Goal: Transaction & Acquisition: Purchase product/service

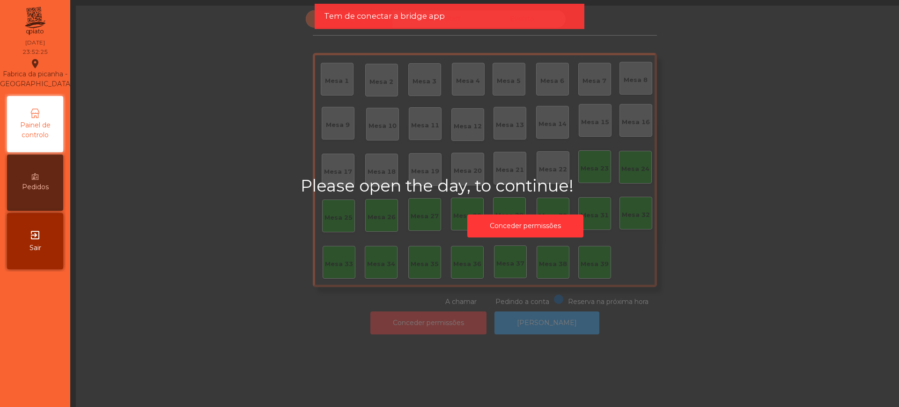
click at [39, 234] on icon "exit_to_app" at bounding box center [34, 234] width 11 height 11
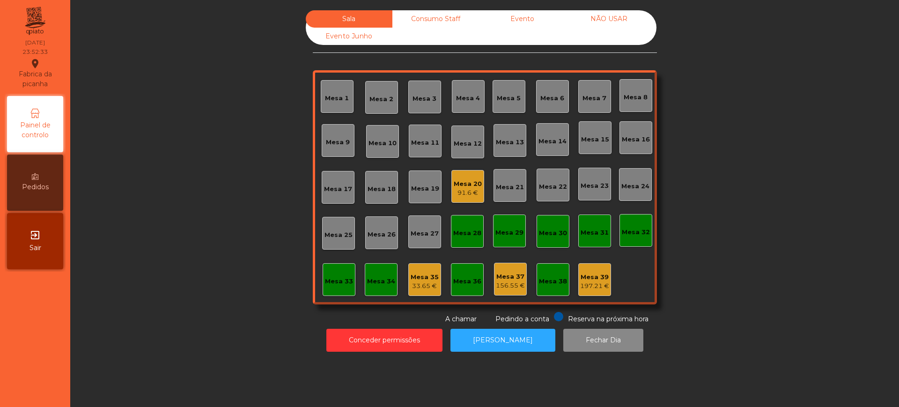
click at [206, 124] on div "Sala Consumo Staff Evento NÃO USAR Evento Junho Mesa 1 Mesa 2 Mesa 3 [GEOGRAPHI…" at bounding box center [484, 167] width 803 height 314
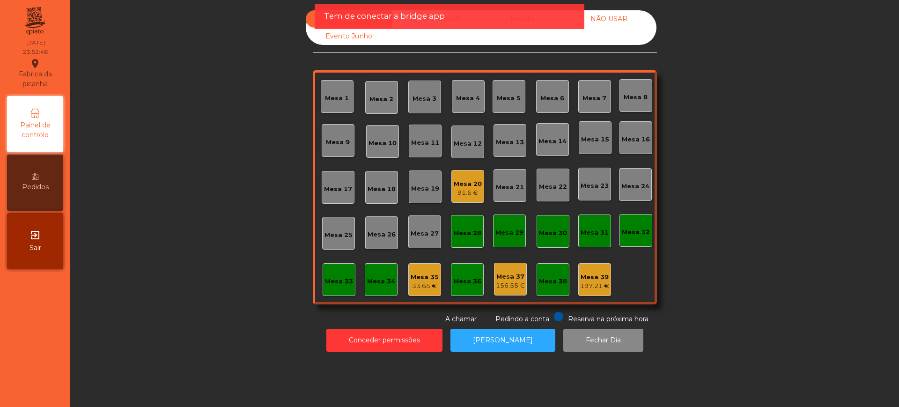
click at [167, 153] on div "Sala Consumo Staff Evento NÃO USAR Evento Junho Mesa 1 Mesa 2 Mesa 3 [GEOGRAPHI…" at bounding box center [484, 167] width 803 height 314
drag, startPoint x: 161, startPoint y: 153, endPoint x: 818, endPoint y: 271, distance: 667.5
click at [818, 271] on div "Sala Consumo Staff Evento NÃO USAR Evento Junho Mesa 1 Mesa 2 Mesa 3 [GEOGRAPHI…" at bounding box center [484, 167] width 803 height 314
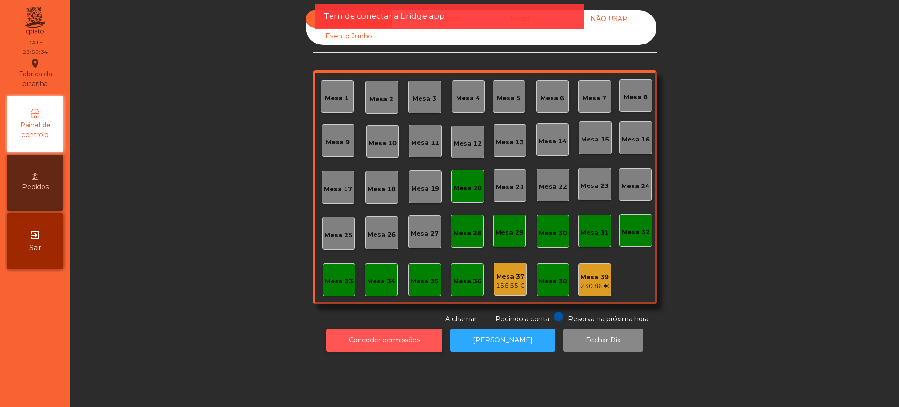
click at [347, 337] on button "Conceder permissões" at bounding box center [384, 340] width 116 height 23
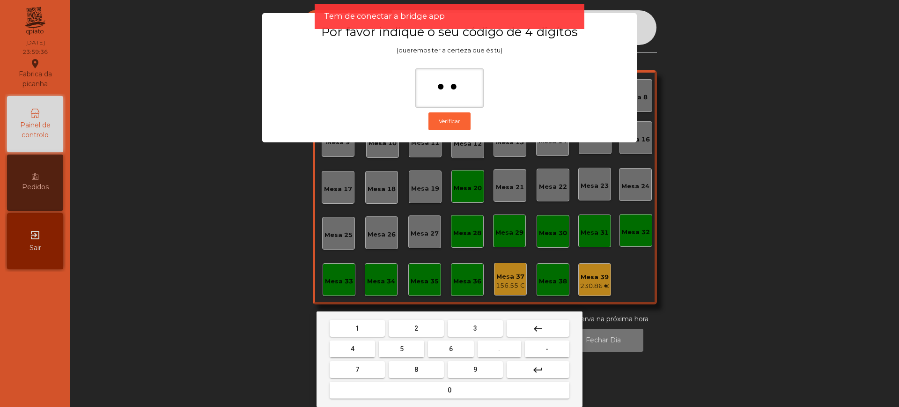
type input "***"
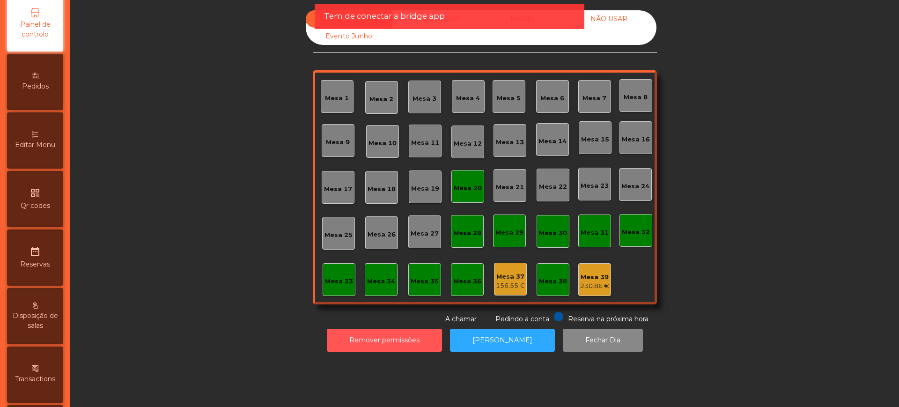
scroll to position [396, 0]
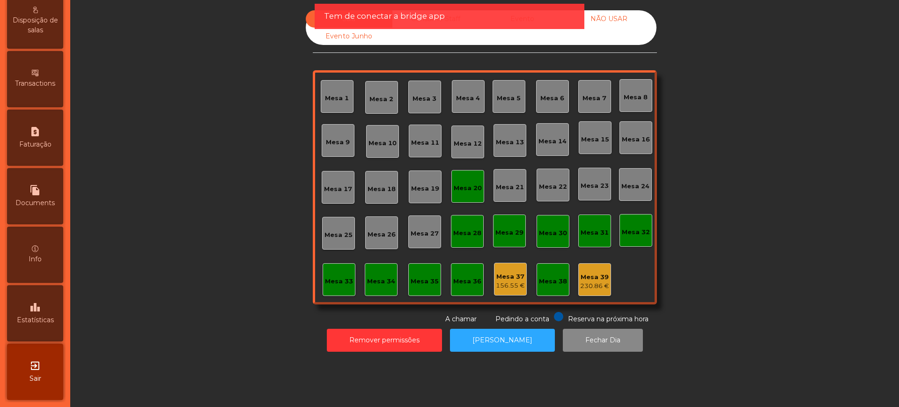
click at [36, 304] on icon "leaderboard" at bounding box center [34, 306] width 11 height 11
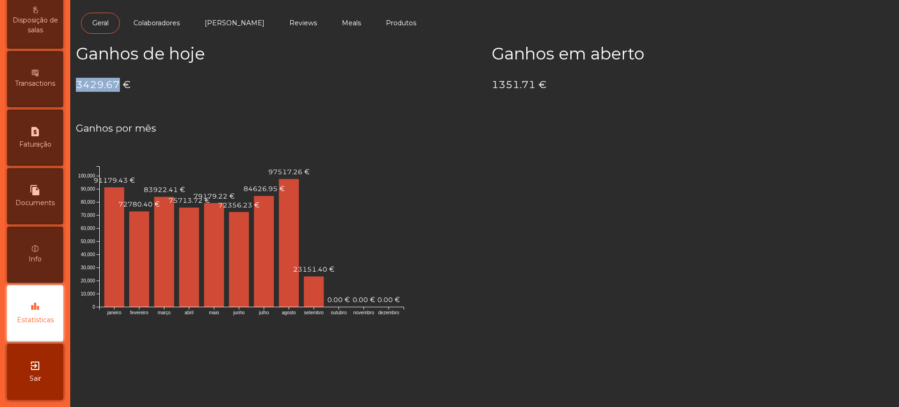
drag, startPoint x: 79, startPoint y: 83, endPoint x: 118, endPoint y: 83, distance: 38.8
click at [118, 83] on h4 "3429.67 €" at bounding box center [277, 85] width 402 height 14
copy h4 "3429.67"
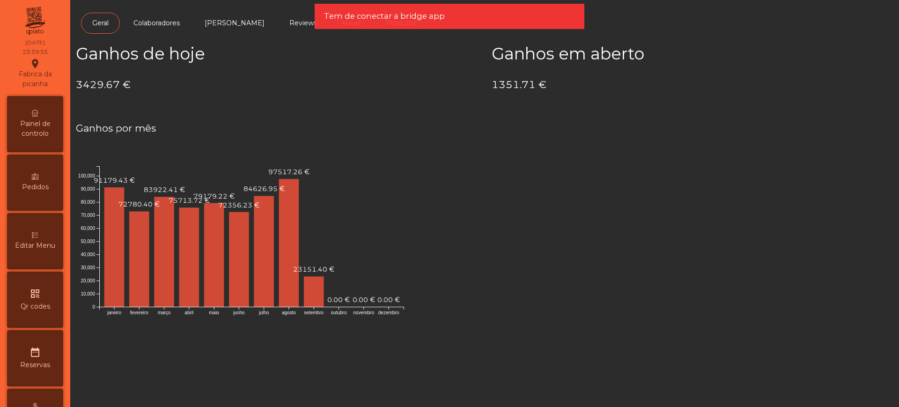
click at [30, 117] on div "Painel de controlo" at bounding box center [35, 124] width 56 height 56
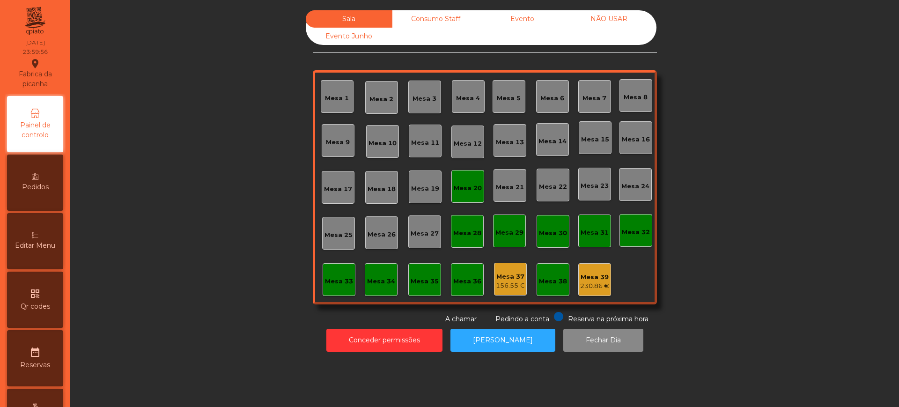
click at [513, 13] on div "Evento" at bounding box center [522, 18] width 87 height 17
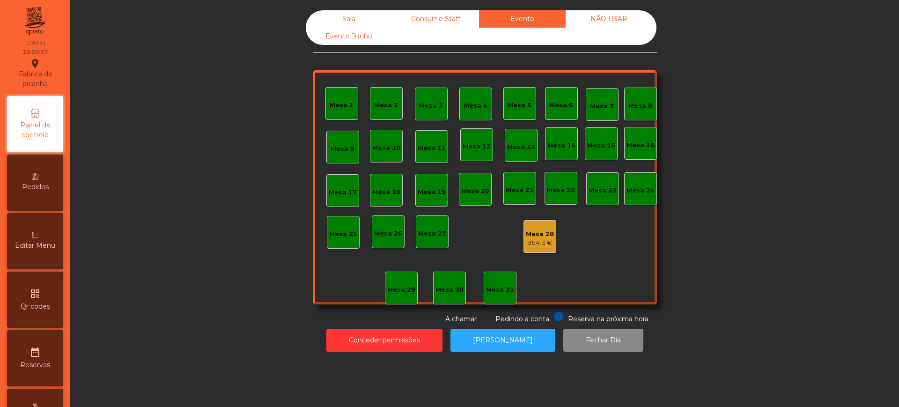
click at [544, 219] on div "Mesa 1 Mesa 2 Mesa 3 Mesa 4 Mesa 5 Mesa 6 Mesa 7 Mesa 8 [GEOGRAPHIC_DATA] 9 [GE…" at bounding box center [485, 187] width 344 height 234
click at [542, 227] on div "Mesa 28 964.3 €" at bounding box center [540, 237] width 28 height 22
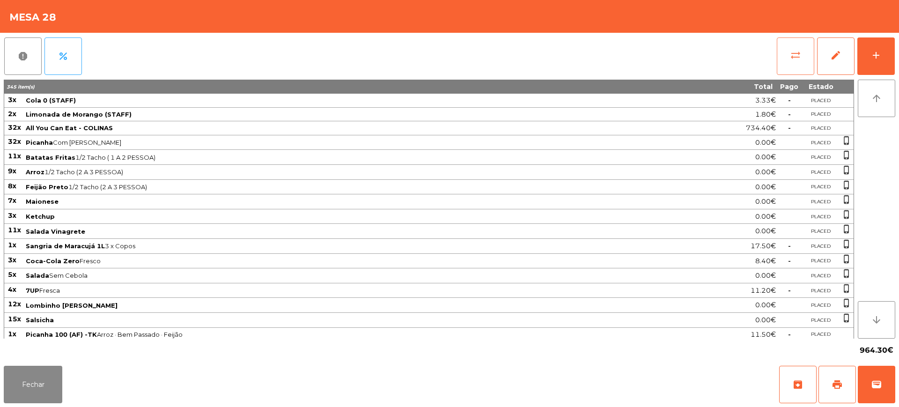
click at [793, 58] on span "sync_alt" at bounding box center [794, 55] width 11 height 11
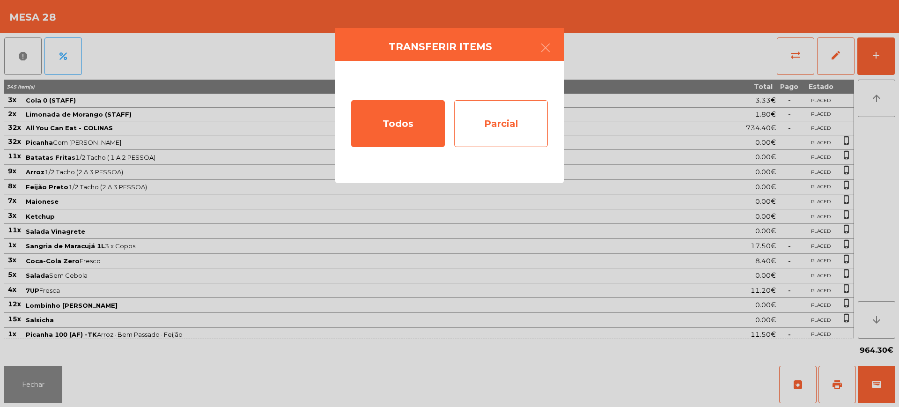
click at [523, 119] on div "Parcial" at bounding box center [501, 123] width 94 height 47
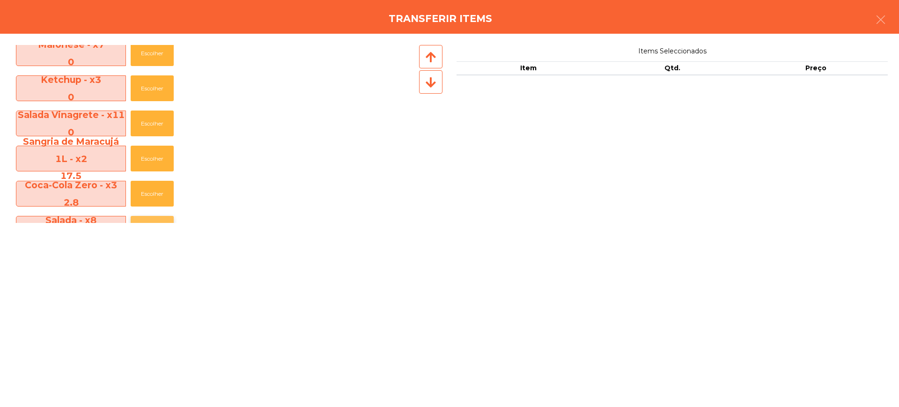
scroll to position [351, 0]
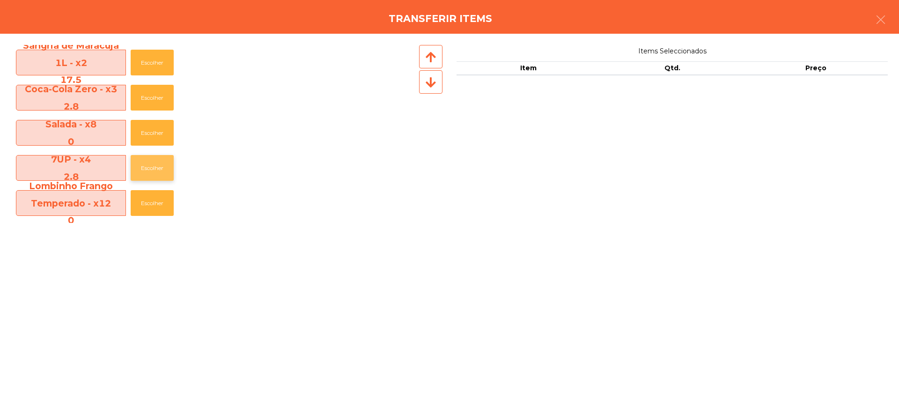
click at [156, 163] on button "Escolher" at bounding box center [152, 168] width 43 height 26
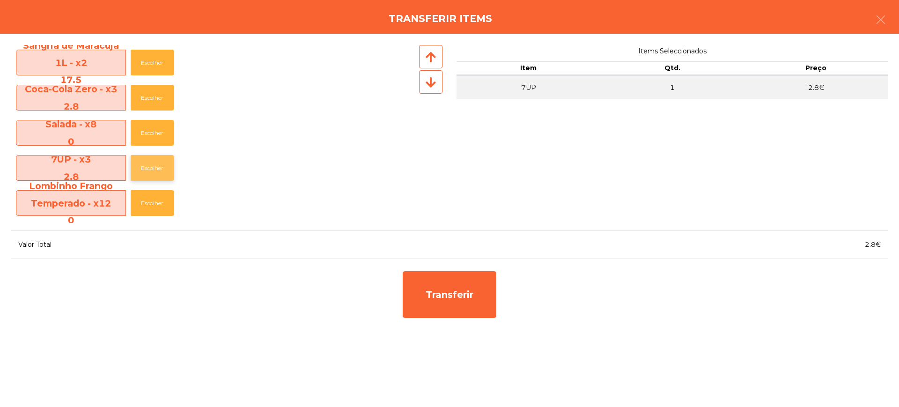
click at [156, 163] on button "Escolher" at bounding box center [152, 168] width 43 height 26
click at [157, 163] on button "Escolher" at bounding box center [152, 168] width 43 height 26
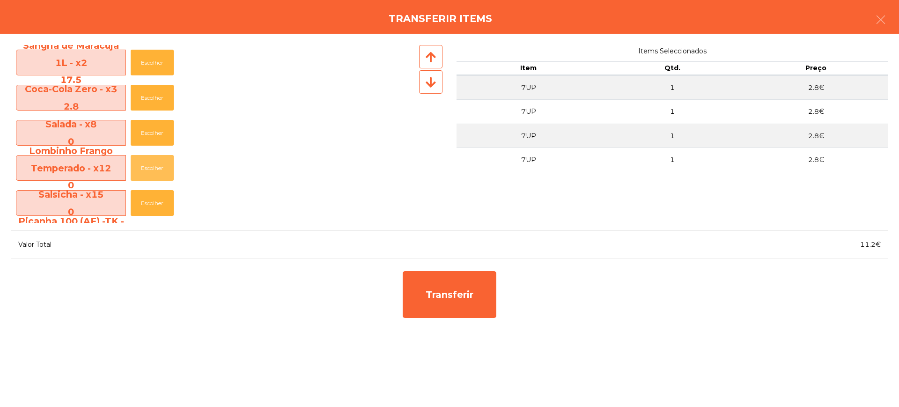
click at [157, 163] on button "Escolher" at bounding box center [152, 168] width 43 height 26
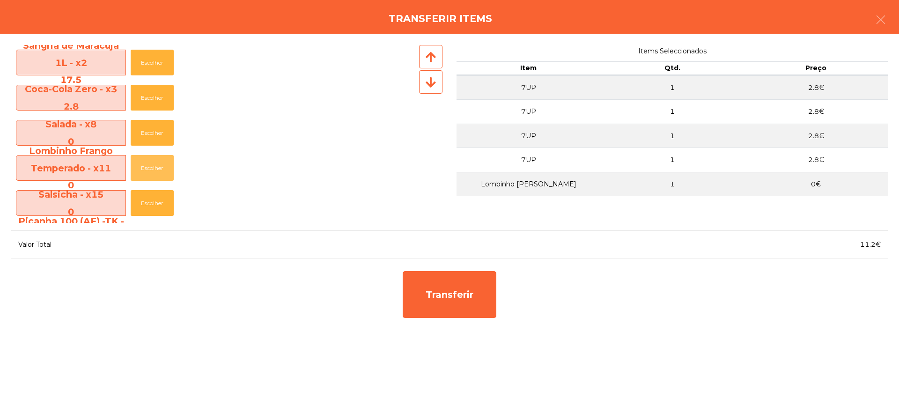
click at [157, 163] on button "Escolher" at bounding box center [152, 168] width 43 height 26
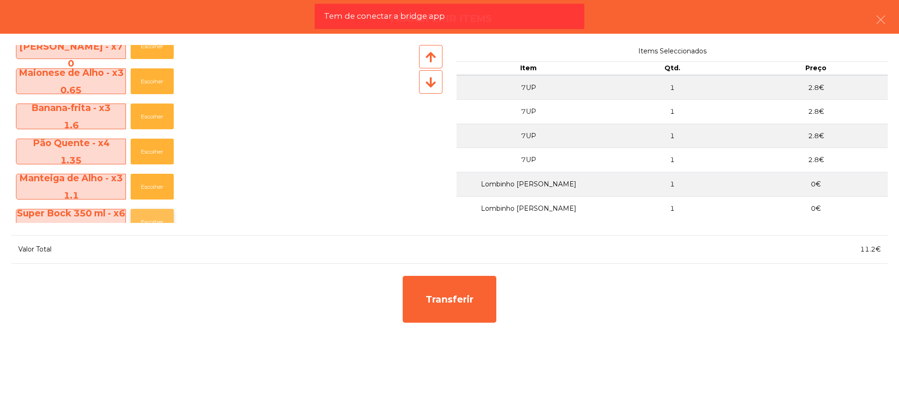
scroll to position [760, 0]
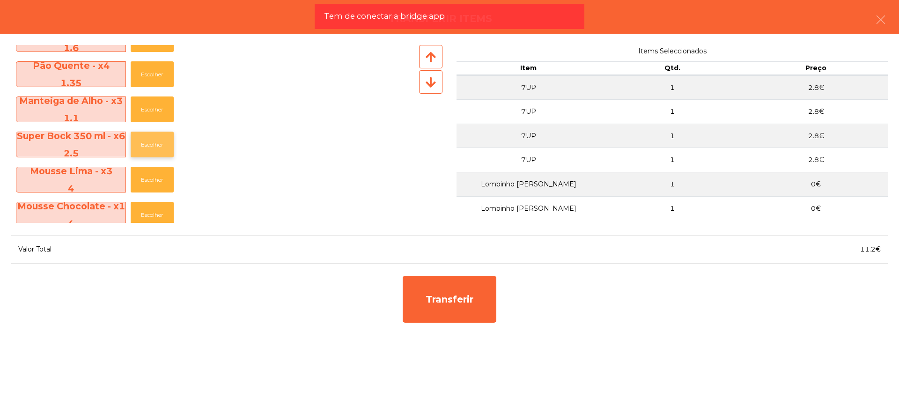
click at [157, 140] on button "Escolher" at bounding box center [152, 145] width 43 height 26
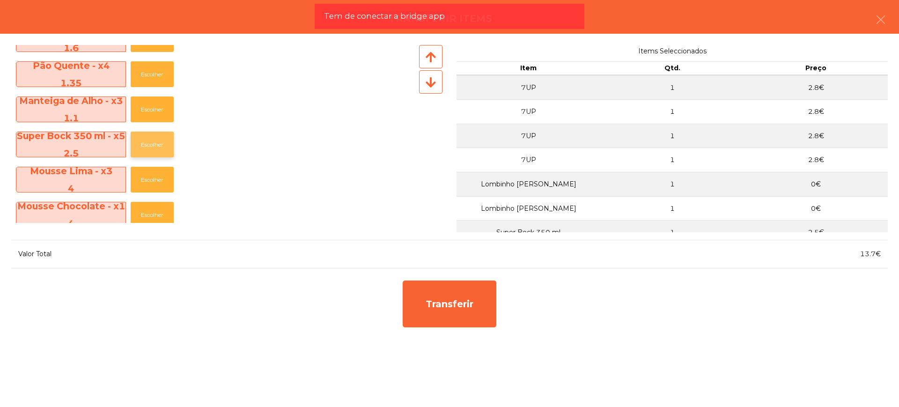
click at [157, 140] on button "Escolher" at bounding box center [152, 145] width 43 height 26
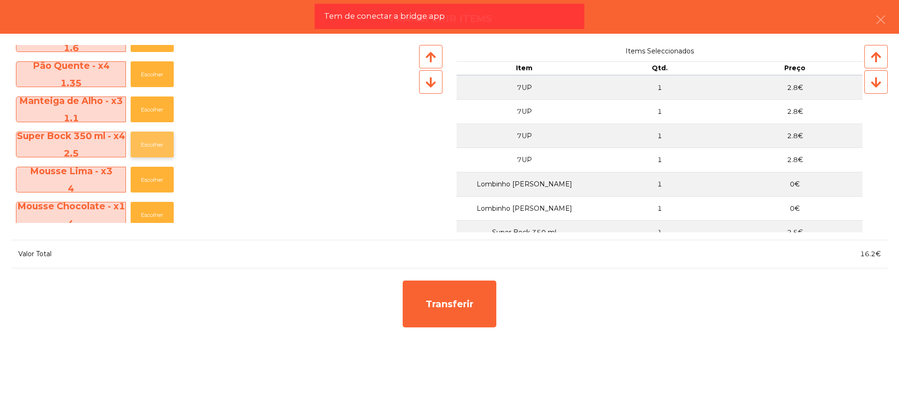
click at [157, 140] on button "Escolher" at bounding box center [152, 145] width 43 height 26
click at [157, 139] on button "Escolher" at bounding box center [152, 145] width 43 height 26
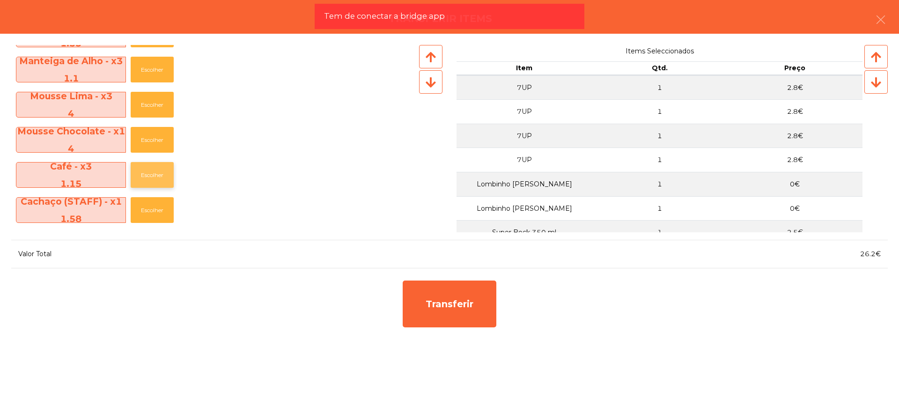
scroll to position [877, 0]
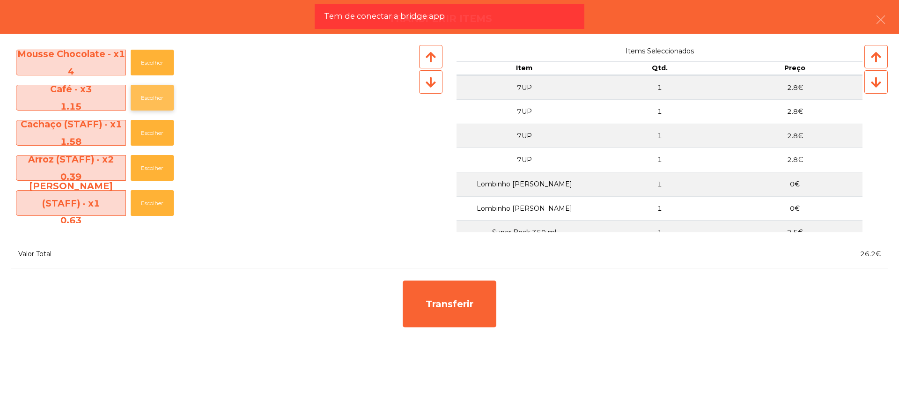
click at [160, 96] on button "Escolher" at bounding box center [152, 98] width 43 height 26
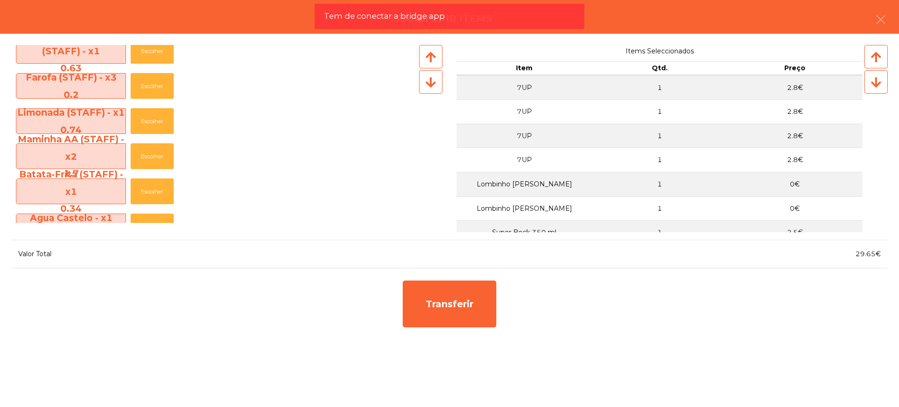
scroll to position [1111, 0]
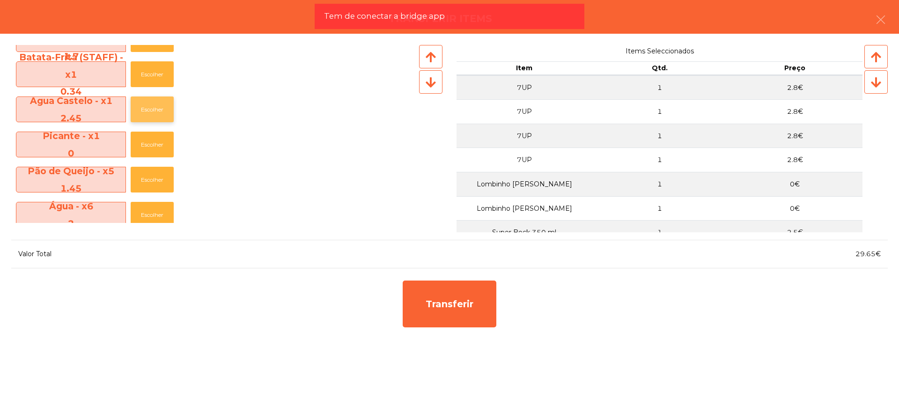
click at [162, 110] on button "Escolher" at bounding box center [152, 109] width 43 height 26
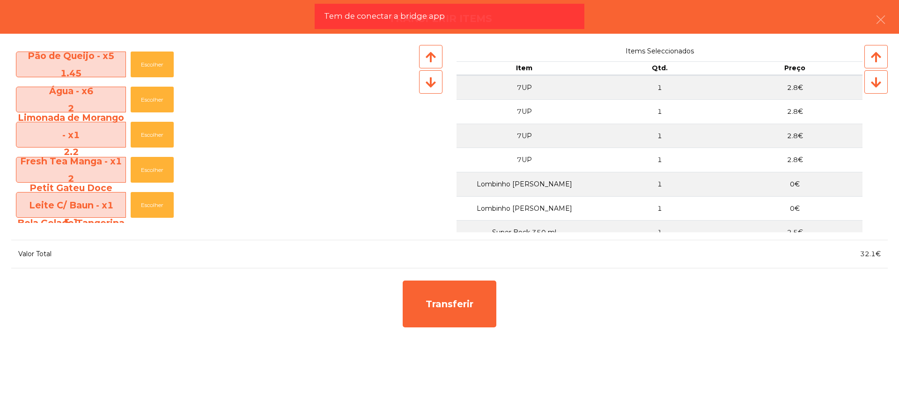
scroll to position [1228, 0]
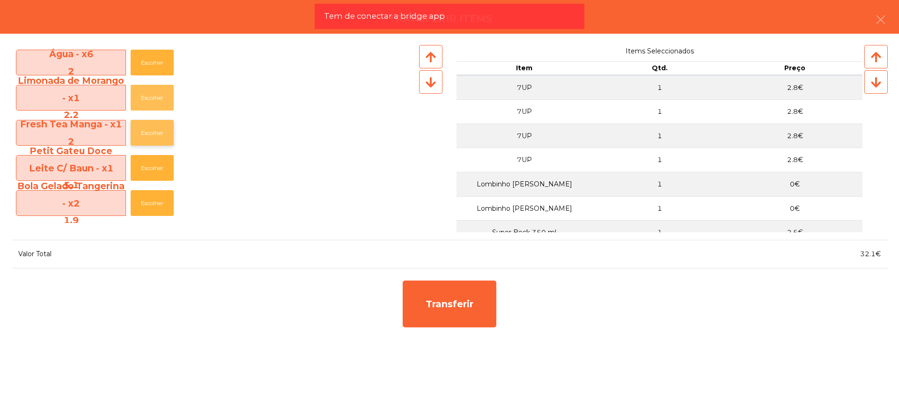
click at [166, 96] on button "Escolher" at bounding box center [152, 98] width 43 height 26
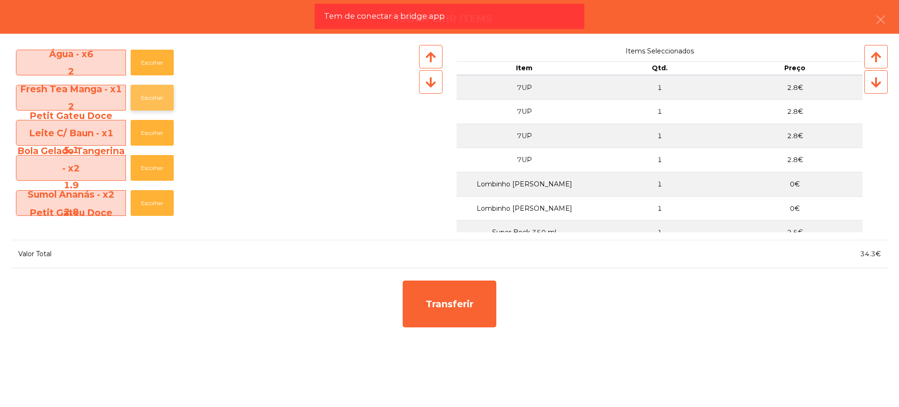
click at [166, 96] on button "Escolher" at bounding box center [152, 98] width 43 height 26
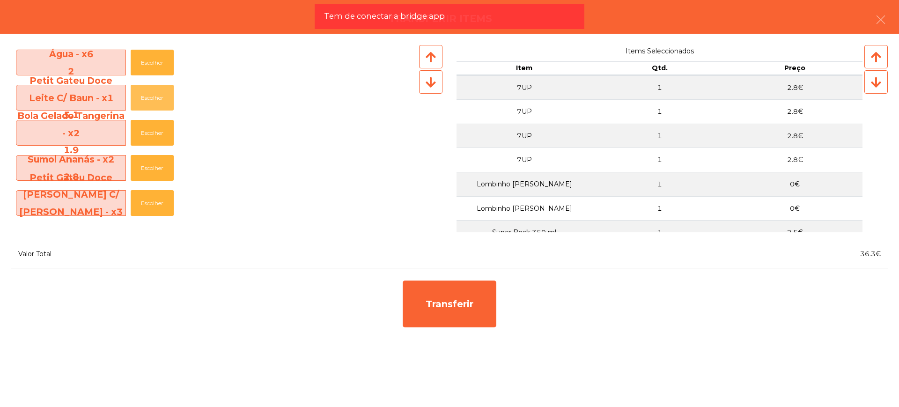
click at [166, 96] on button "Escolher" at bounding box center [152, 98] width 43 height 26
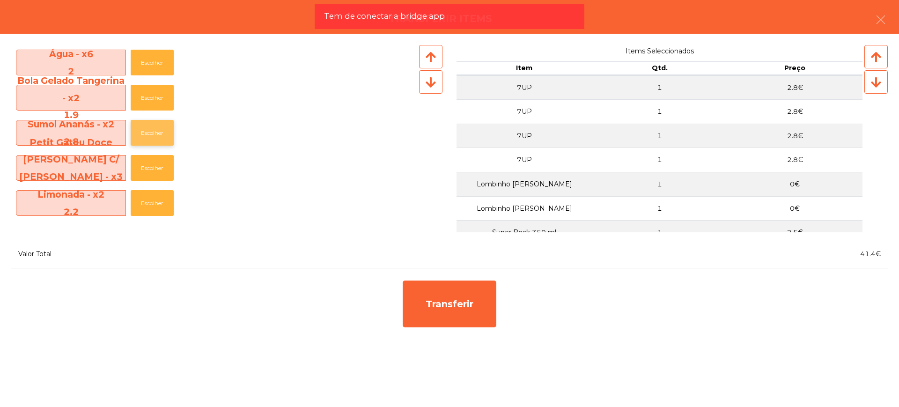
click at [158, 124] on button "Escolher" at bounding box center [152, 133] width 43 height 26
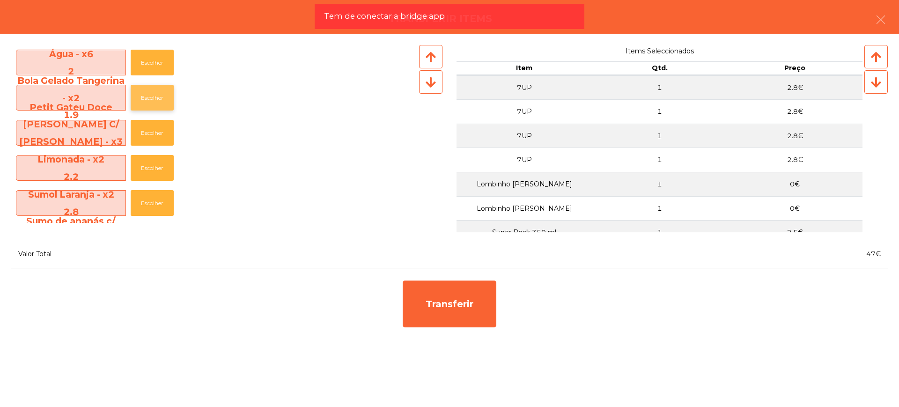
click at [161, 96] on button "Escolher" at bounding box center [152, 98] width 43 height 26
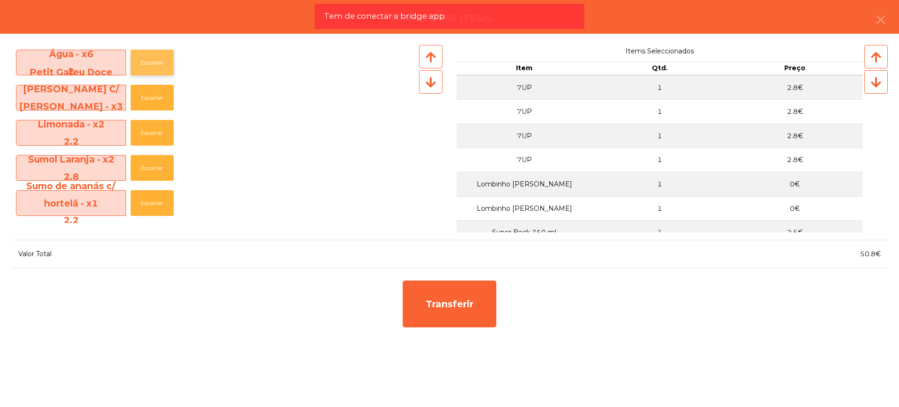
click at [158, 60] on button "Escolher" at bounding box center [152, 63] width 43 height 26
click at [159, 60] on button "Escolher" at bounding box center [152, 63] width 43 height 26
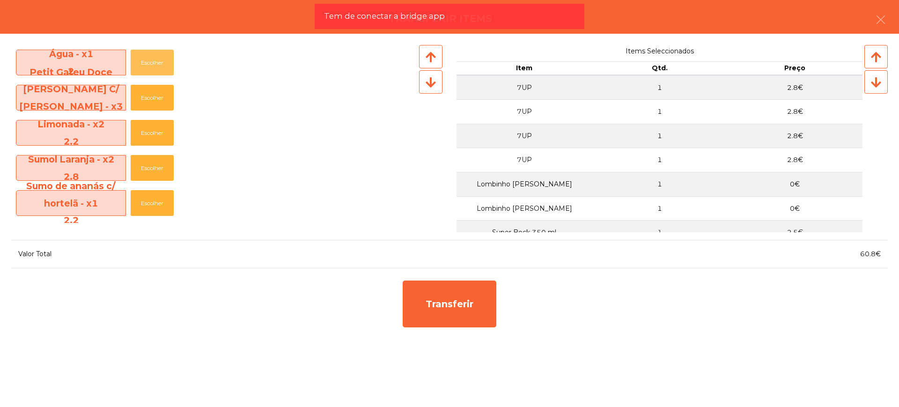
click at [160, 60] on button "Escolher" at bounding box center [152, 63] width 43 height 26
click at [163, 58] on button "Escolher" at bounding box center [152, 63] width 43 height 26
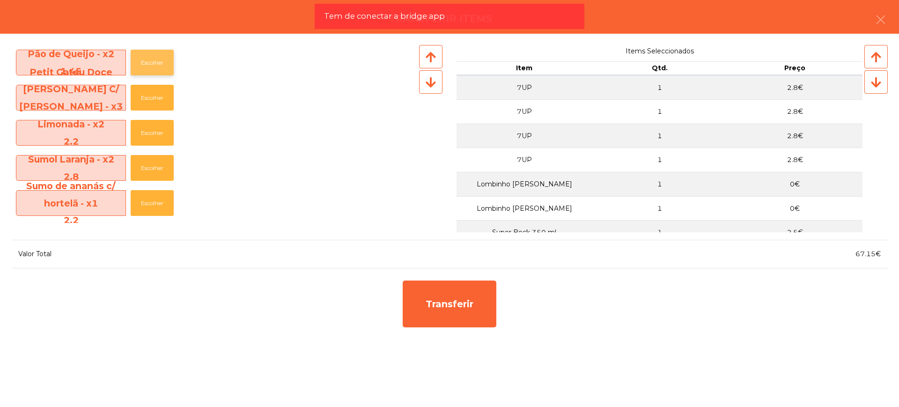
click at [163, 58] on button "Escolher" at bounding box center [152, 63] width 43 height 26
click at [162, 58] on button "Escolher" at bounding box center [152, 63] width 43 height 26
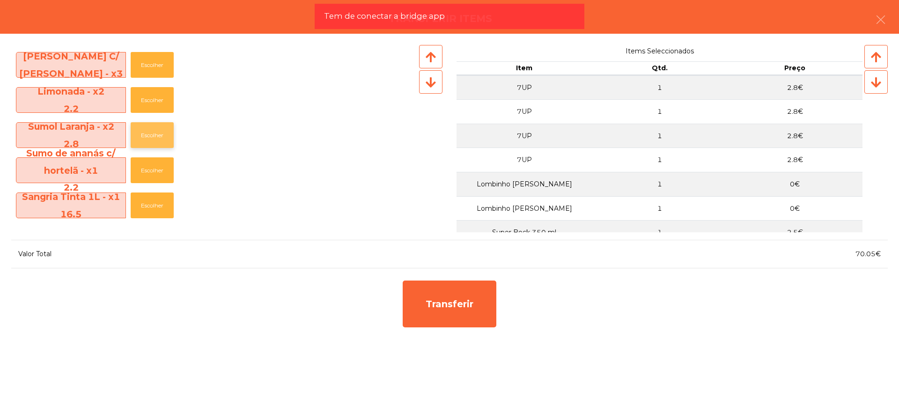
click at [153, 127] on button "Escolher" at bounding box center [152, 135] width 43 height 26
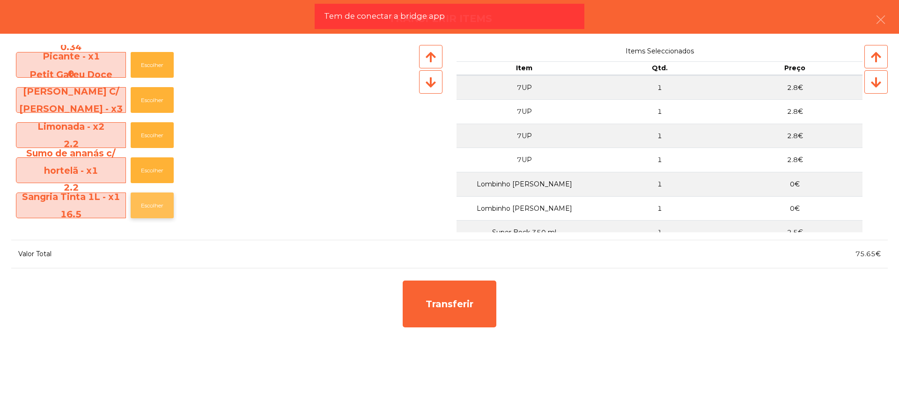
click at [156, 201] on button "Escolher" at bounding box center [152, 205] width 43 height 26
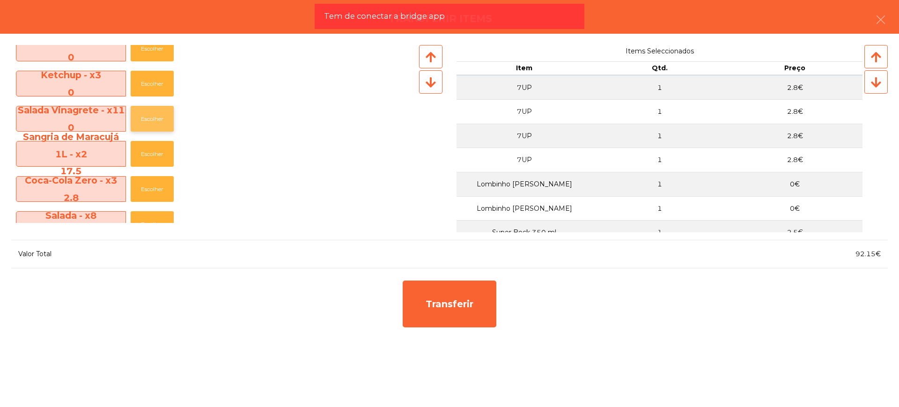
scroll to position [252, 0]
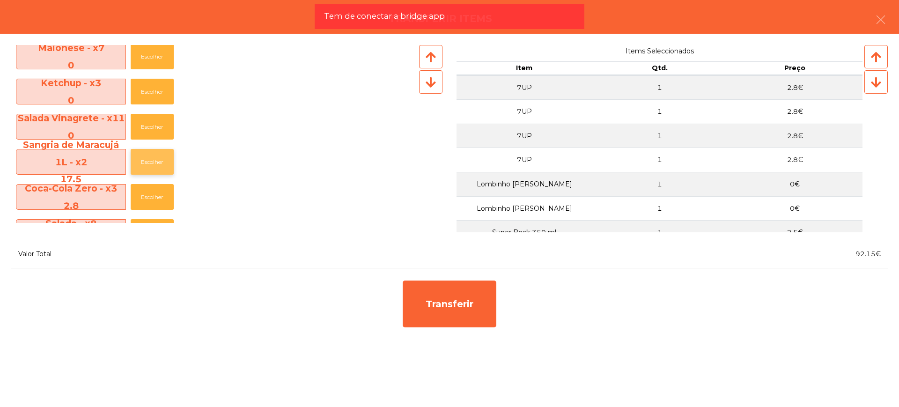
click at [146, 161] on button "Escolher" at bounding box center [152, 162] width 43 height 26
click at [147, 160] on button "Escolher" at bounding box center [152, 162] width 43 height 26
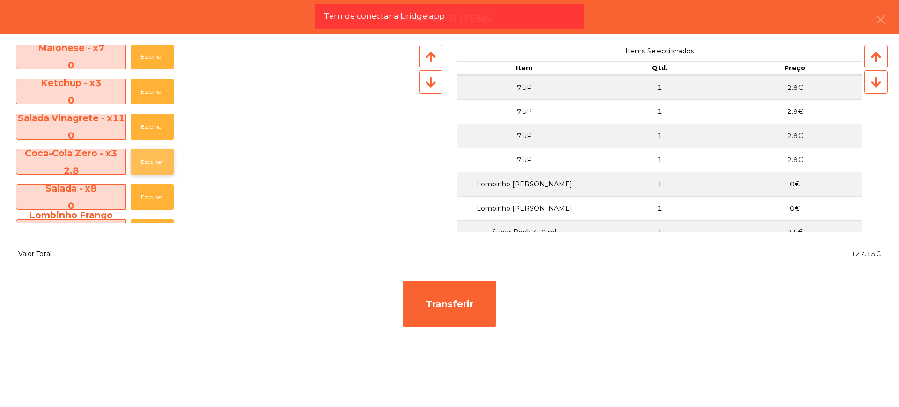
click at [145, 160] on button "Escolher" at bounding box center [152, 162] width 43 height 26
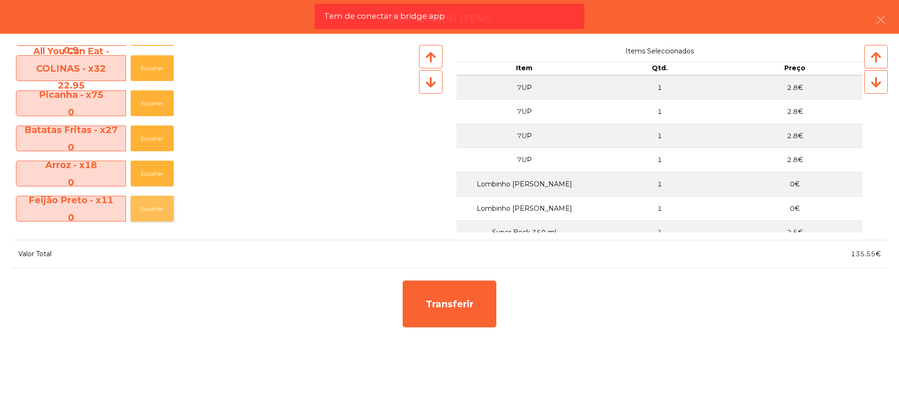
scroll to position [18, 0]
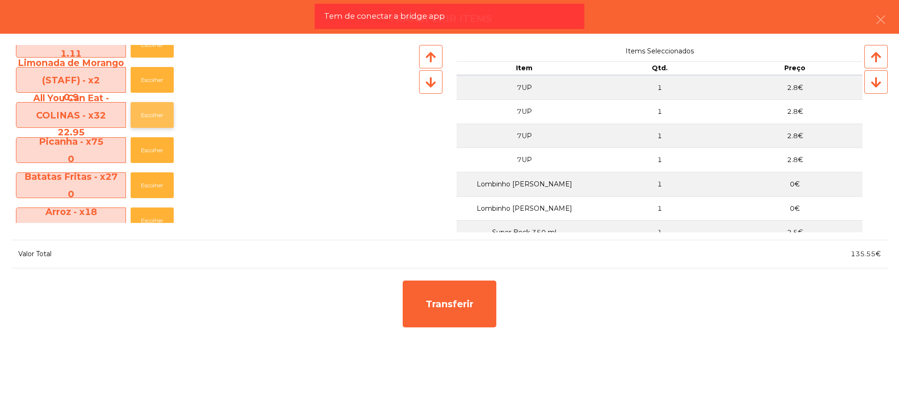
click at [148, 113] on button "Escolher" at bounding box center [152, 115] width 43 height 26
drag, startPoint x: 148, startPoint y: 113, endPoint x: 154, endPoint y: 112, distance: 6.2
click at [151, 112] on button "Escolher" at bounding box center [152, 115] width 43 height 26
click at [154, 112] on button "Escolher" at bounding box center [152, 115] width 43 height 26
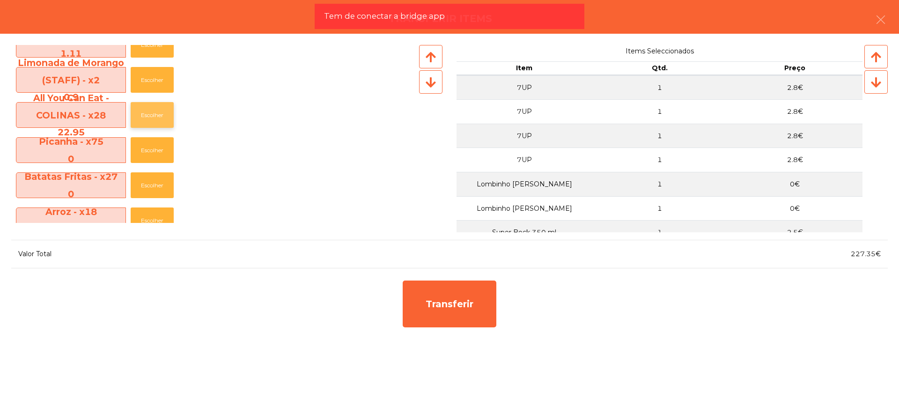
click at [154, 112] on button "Escolher" at bounding box center [152, 115] width 43 height 26
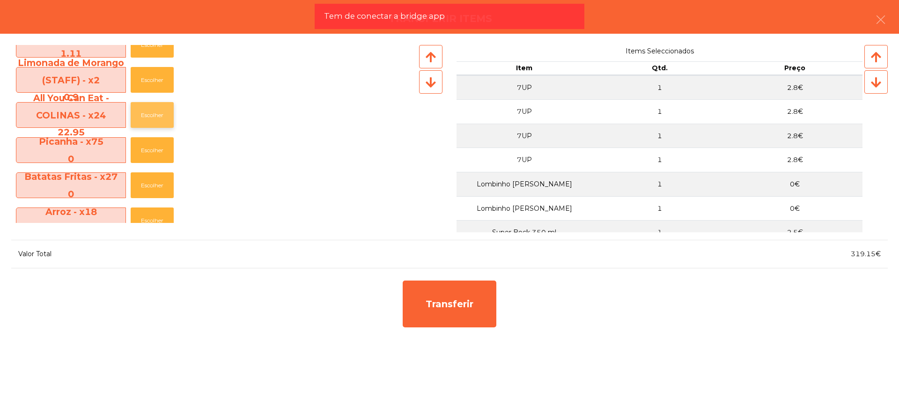
click at [154, 112] on button "Escolher" at bounding box center [152, 115] width 43 height 26
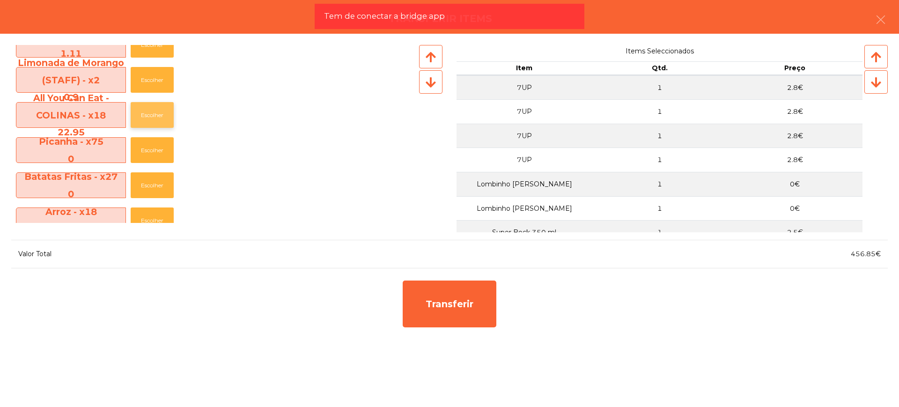
click at [154, 112] on button "Escolher" at bounding box center [152, 115] width 43 height 26
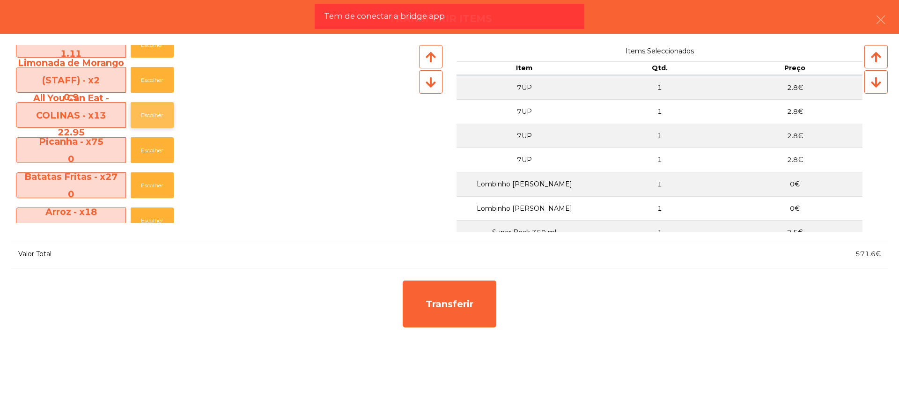
click at [154, 112] on button "Escolher" at bounding box center [152, 115] width 43 height 26
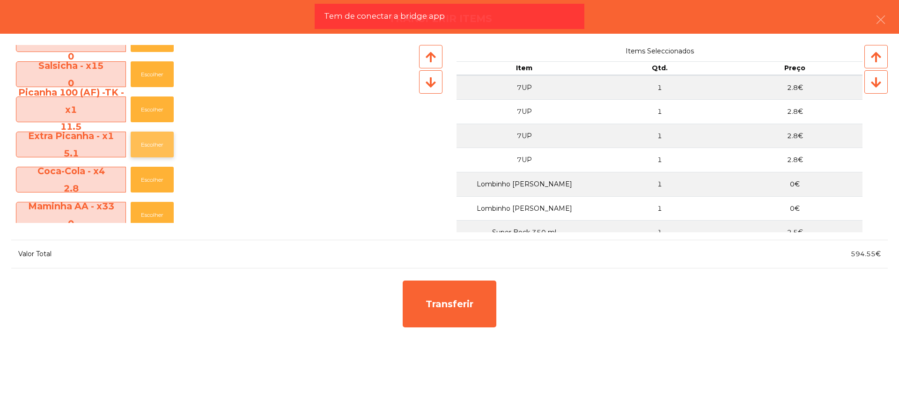
scroll to position [468, 0]
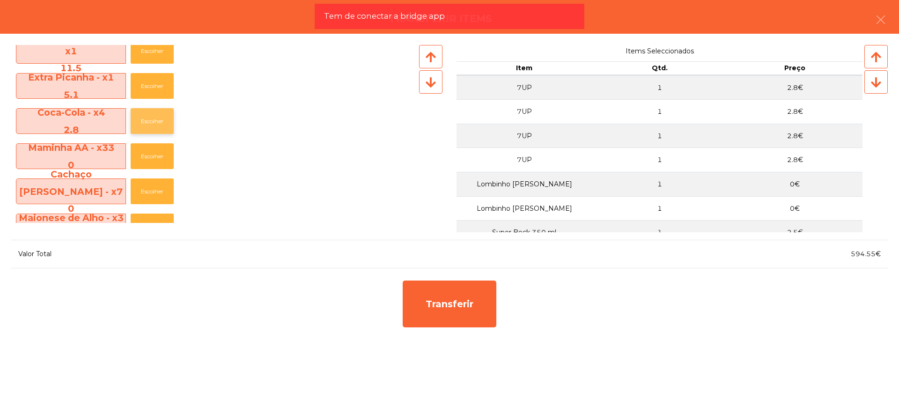
click at [158, 123] on button "Escolher" at bounding box center [152, 121] width 43 height 26
click at [160, 119] on button "Escolher" at bounding box center [152, 121] width 43 height 26
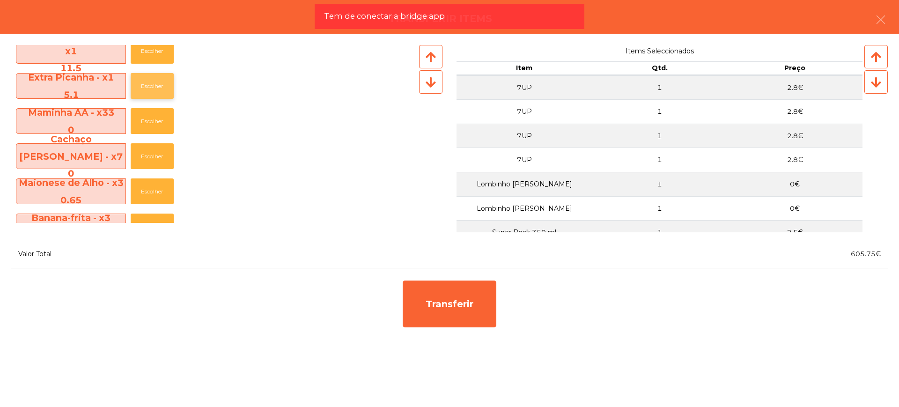
click at [155, 84] on button "Escolher" at bounding box center [152, 86] width 43 height 26
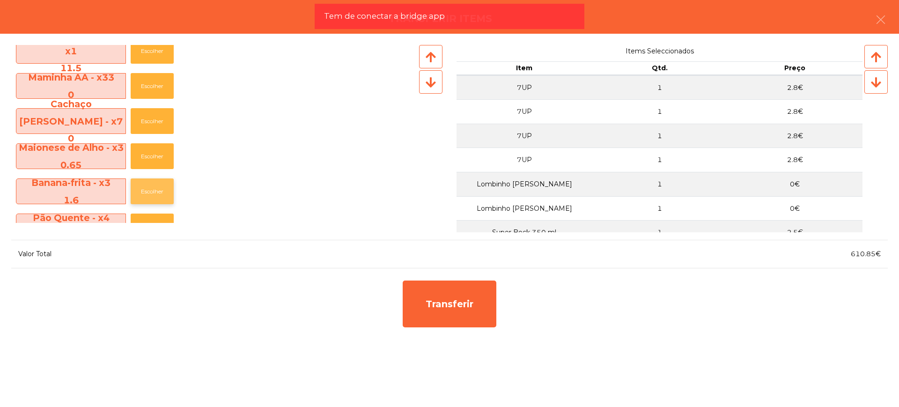
click at [147, 184] on button "Escolher" at bounding box center [152, 191] width 43 height 26
click at [149, 188] on button "Escolher" at bounding box center [152, 191] width 43 height 26
click at [150, 188] on button "Escolher" at bounding box center [152, 191] width 43 height 26
drag, startPoint x: 852, startPoint y: 255, endPoint x: 873, endPoint y: 258, distance: 21.3
click at [873, 258] on div "615.65€" at bounding box center [668, 254] width 438 height 13
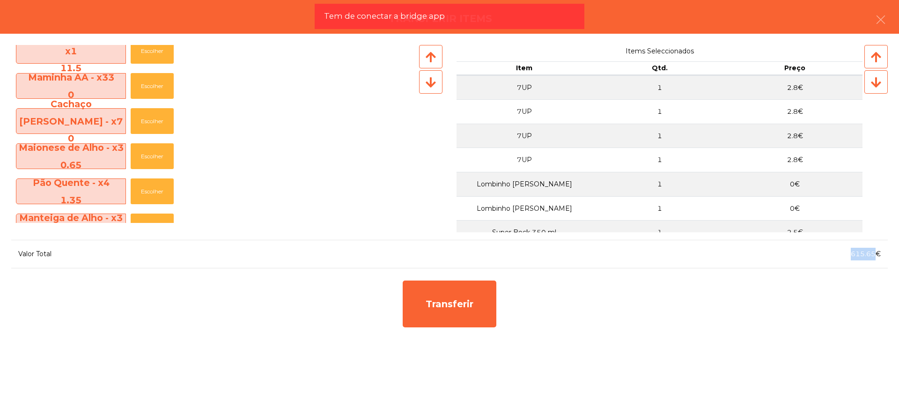
copy span "615.65"
click at [399, 311] on div "Transferir" at bounding box center [449, 304] width 103 height 56
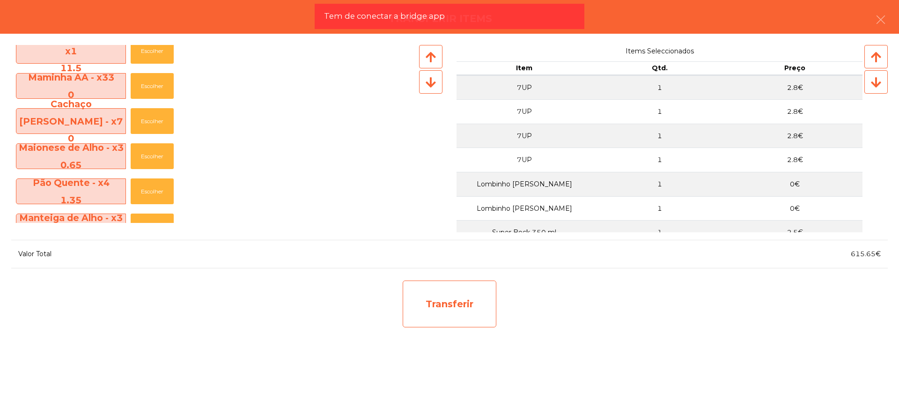
click at [458, 302] on div "Transferir" at bounding box center [449, 303] width 94 height 47
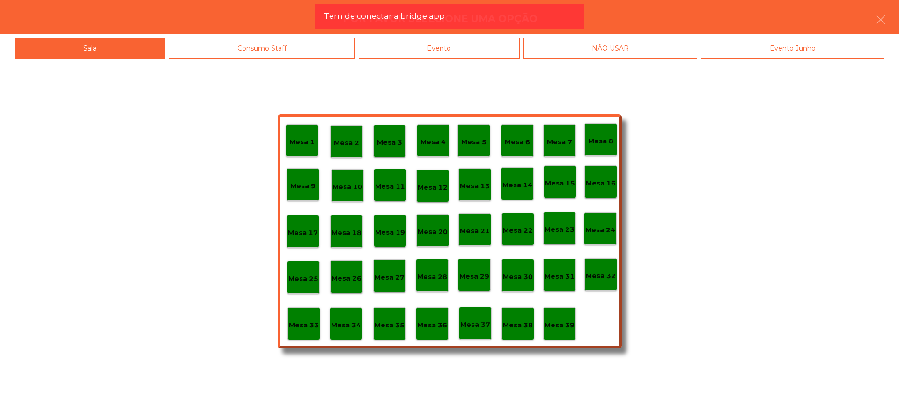
click at [460, 276] on p "Mesa 29" at bounding box center [474, 276] width 30 height 11
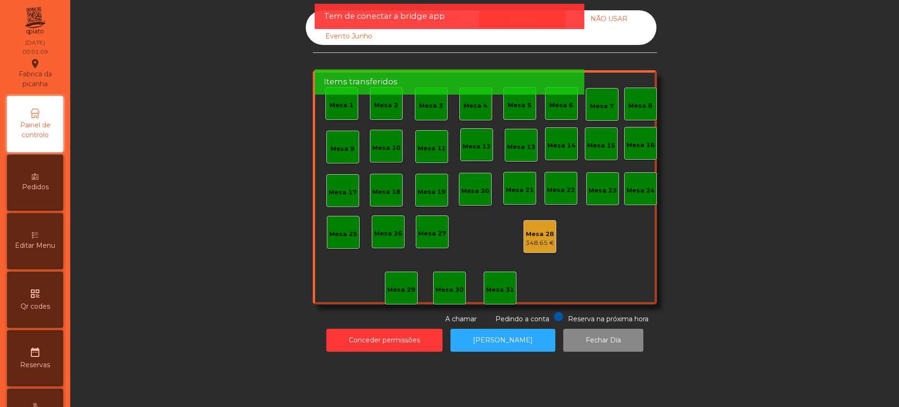
click at [531, 239] on div "348.65 €" at bounding box center [539, 242] width 29 height 9
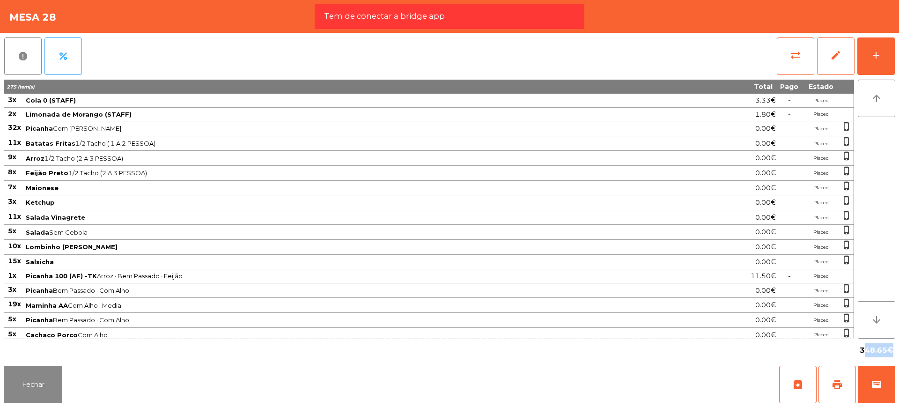
drag, startPoint x: 857, startPoint y: 351, endPoint x: 885, endPoint y: 355, distance: 28.3
click at [885, 355] on div "348.65€" at bounding box center [875, 350] width 37 height 16
copy span "348.65"
click at [174, 157] on span "Arroz 1/2 Tacho (2 A 3 PESSOA)" at bounding box center [341, 157] width 631 height 7
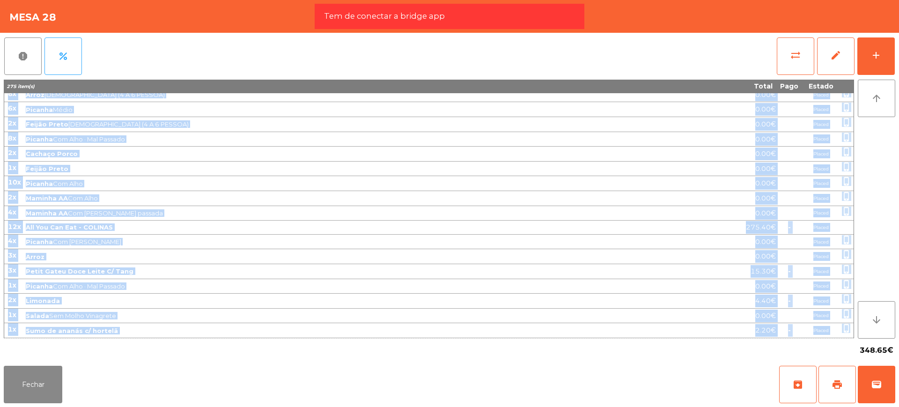
drag, startPoint x: 9, startPoint y: 99, endPoint x: 849, endPoint y: 328, distance: 871.1
copy tbody "0l Ipsu 7 (DOLOR) 4.00€ - Sitame 9c Adipisci el Seddoei (TEMPO) 6.97€ - Incidi …"
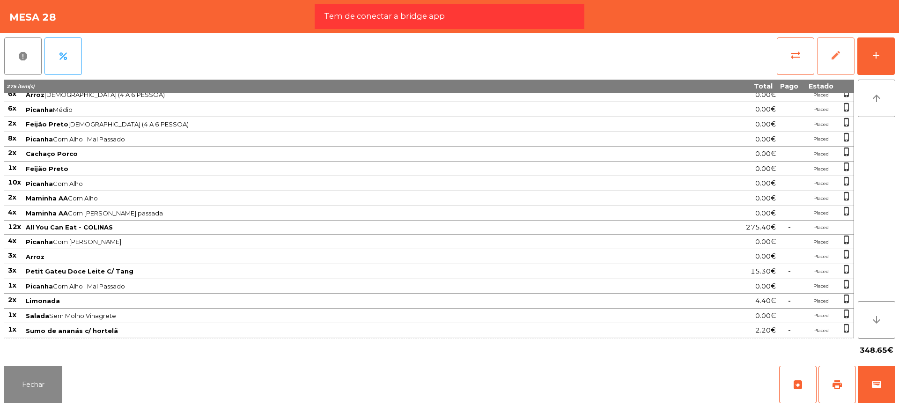
click at [831, 65] on button "edit" at bounding box center [835, 55] width 37 height 37
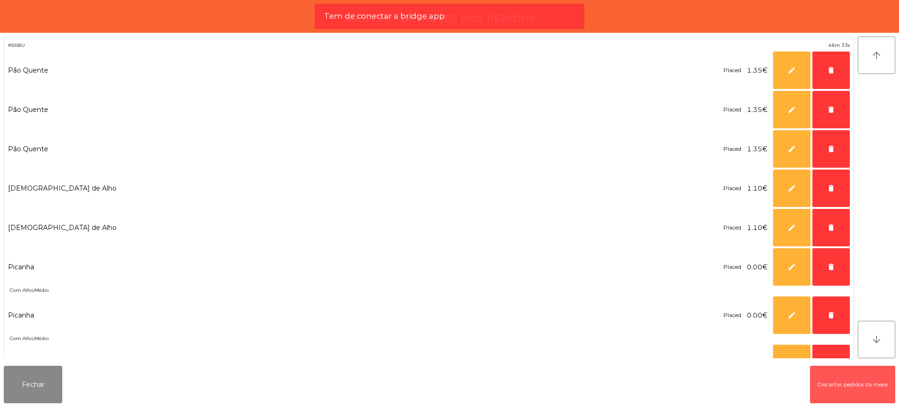
click at [830, 381] on button "Discartar pedidos da mesa" at bounding box center [852, 383] width 85 height 37
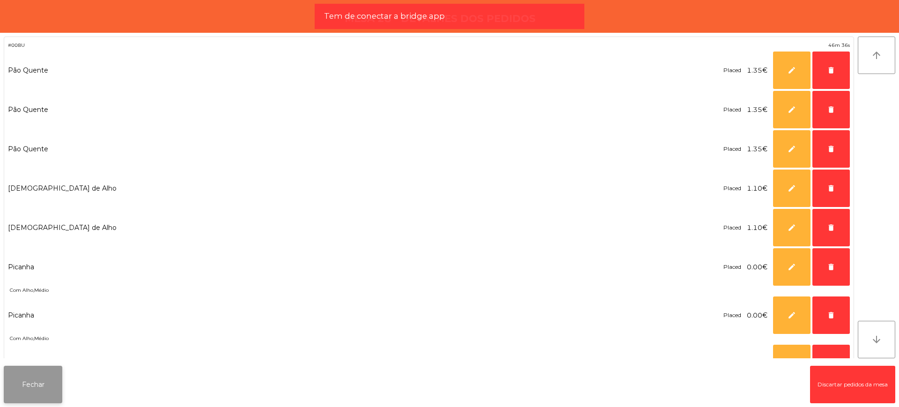
click at [36, 387] on button "Fechar" at bounding box center [33, 383] width 58 height 37
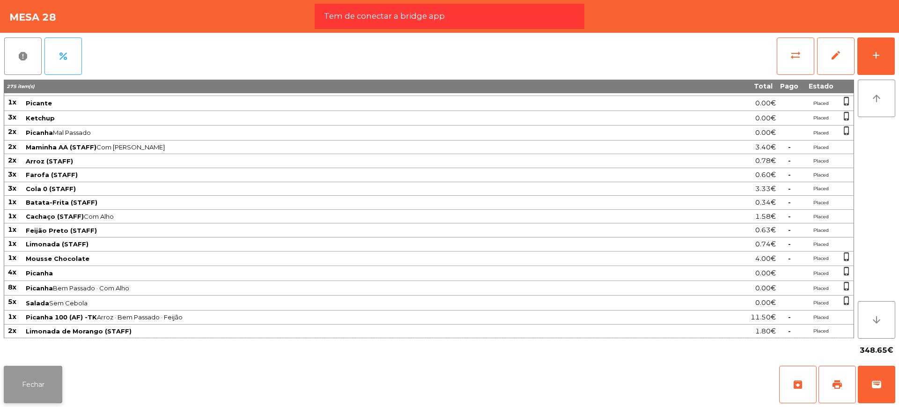
click at [37, 380] on button "Fechar" at bounding box center [33, 383] width 58 height 37
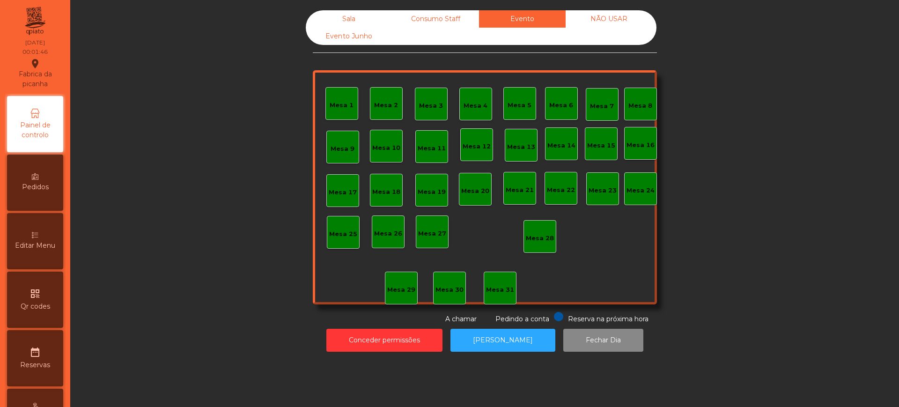
click at [338, 15] on div "Sala" at bounding box center [349, 18] width 87 height 17
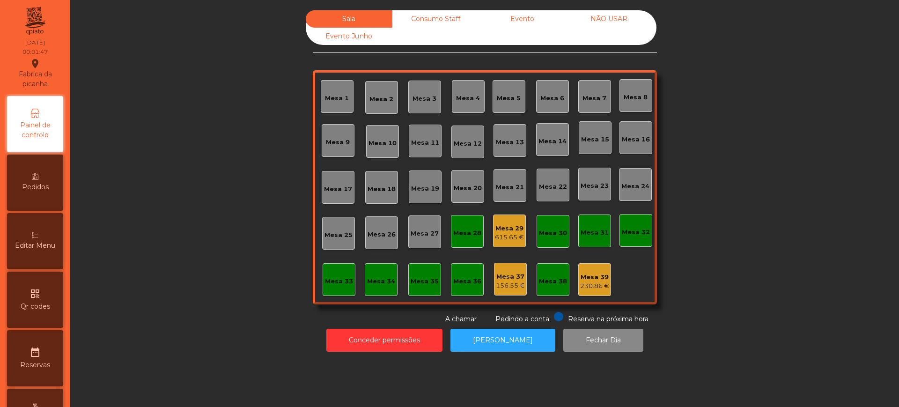
click at [503, 228] on div "Mesa 29" at bounding box center [509, 228] width 29 height 9
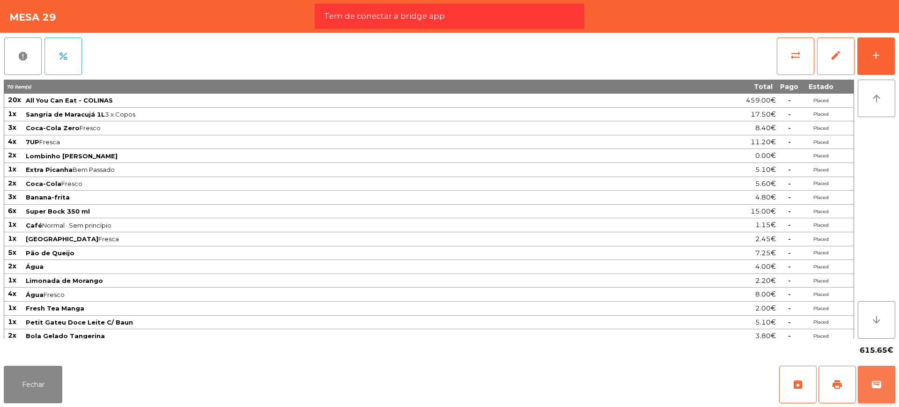
click at [873, 381] on span "wallet" at bounding box center [875, 384] width 11 height 11
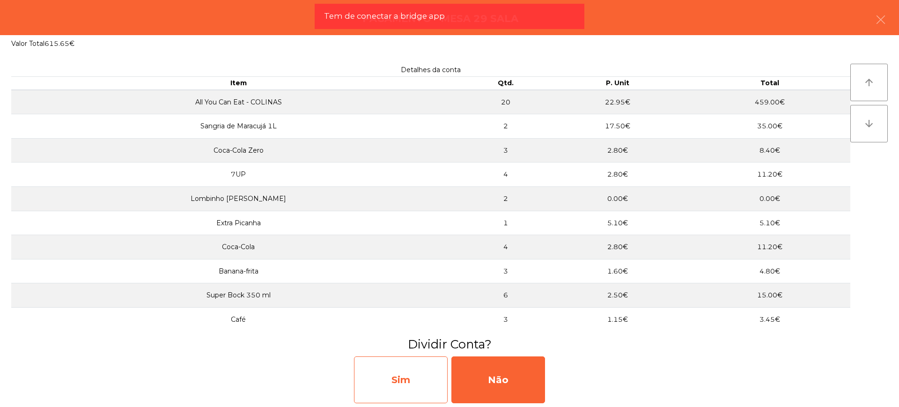
click at [387, 389] on div "Sim" at bounding box center [401, 379] width 94 height 47
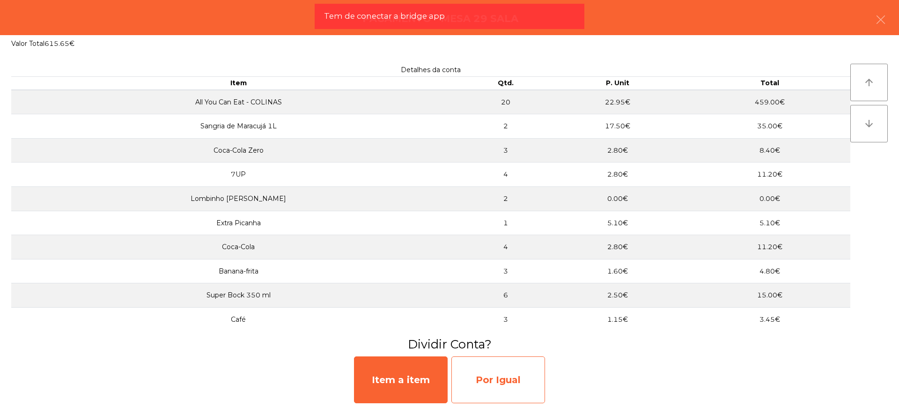
click at [517, 383] on div "Por Igual" at bounding box center [498, 379] width 94 height 47
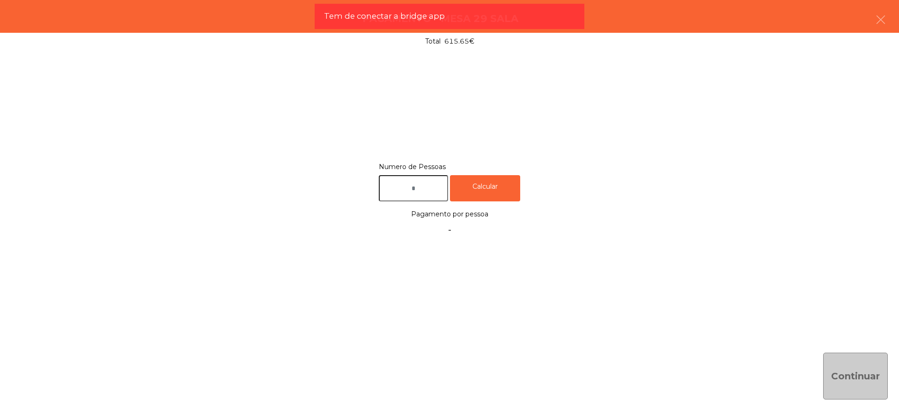
click at [419, 190] on input "text" at bounding box center [413, 188] width 69 height 27
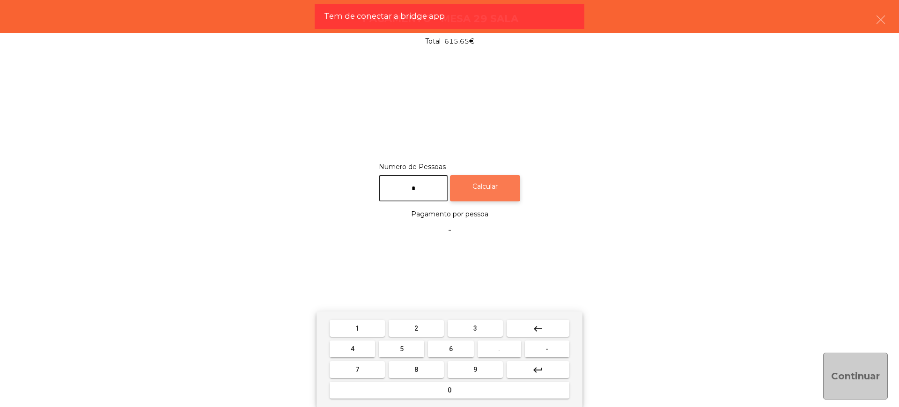
type input "*"
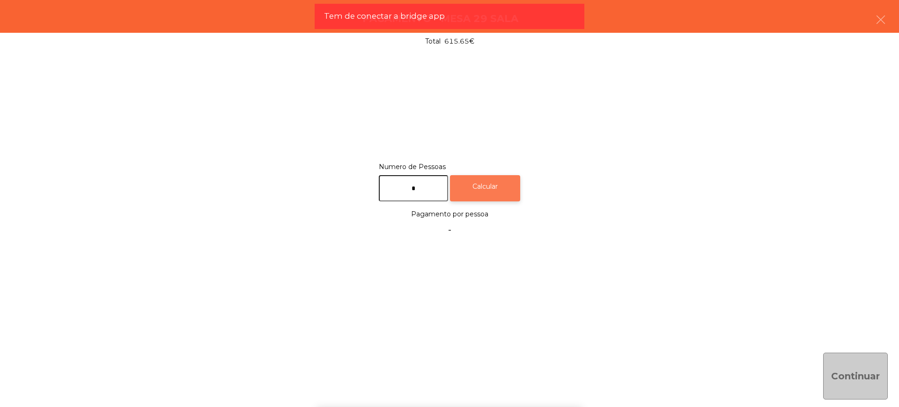
drag, startPoint x: 506, startPoint y: 192, endPoint x: 512, endPoint y: 191, distance: 6.6
click at [505, 192] on div "Calcular" at bounding box center [485, 188] width 70 height 27
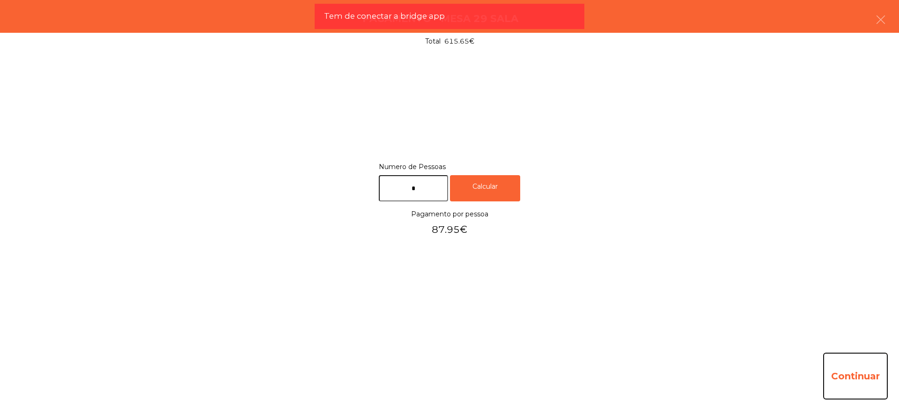
click at [873, 378] on button "Continuar" at bounding box center [855, 375] width 65 height 47
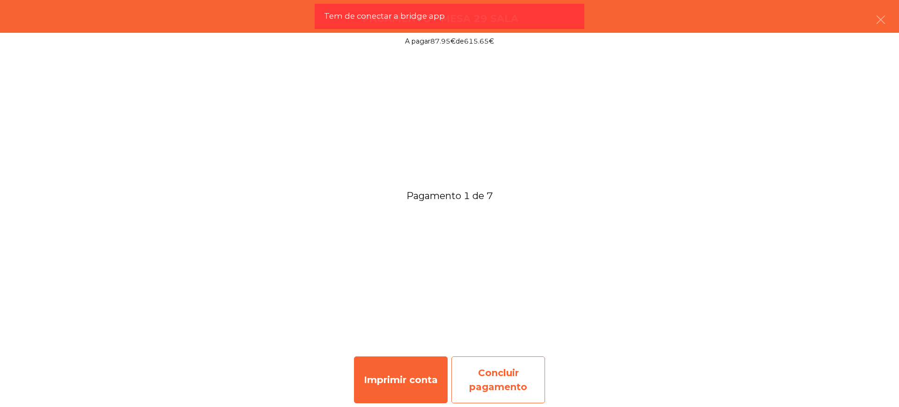
click at [527, 376] on div "Concluir pagamento" at bounding box center [498, 379] width 94 height 47
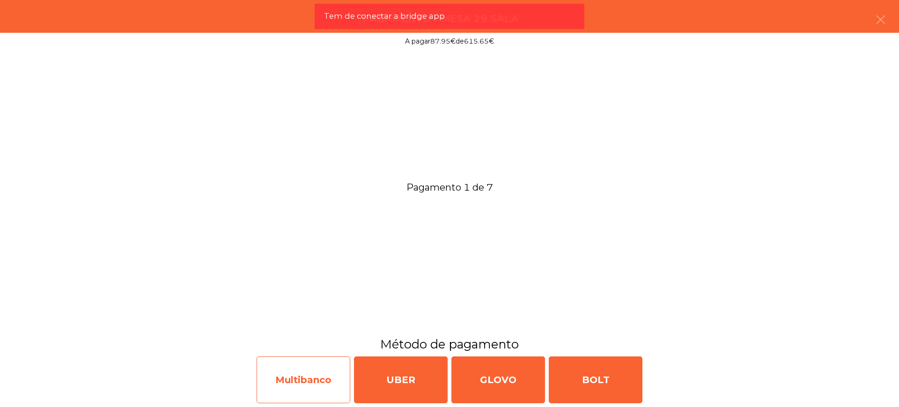
click at [327, 378] on div "Multibanco" at bounding box center [303, 379] width 94 height 47
select select "**"
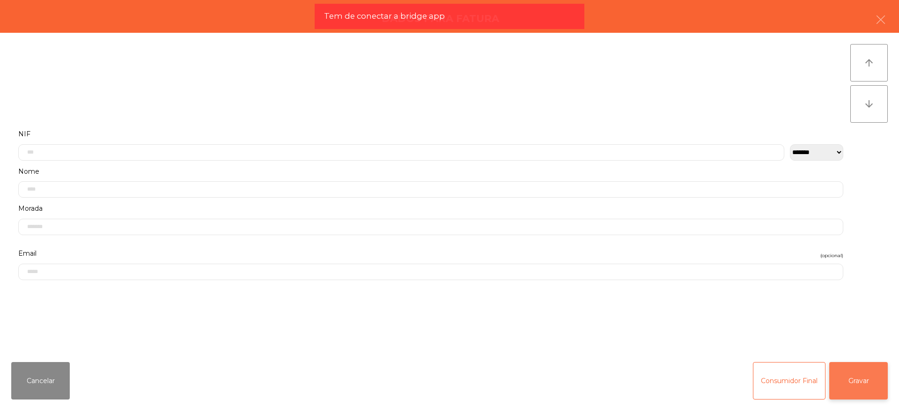
click at [840, 376] on button "Gravar" at bounding box center [858, 380] width 58 height 37
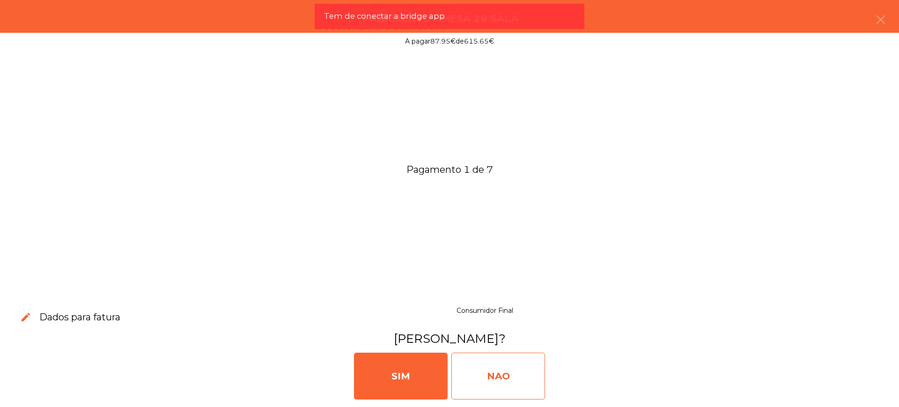
click at [487, 365] on div "NAO" at bounding box center [498, 375] width 94 height 47
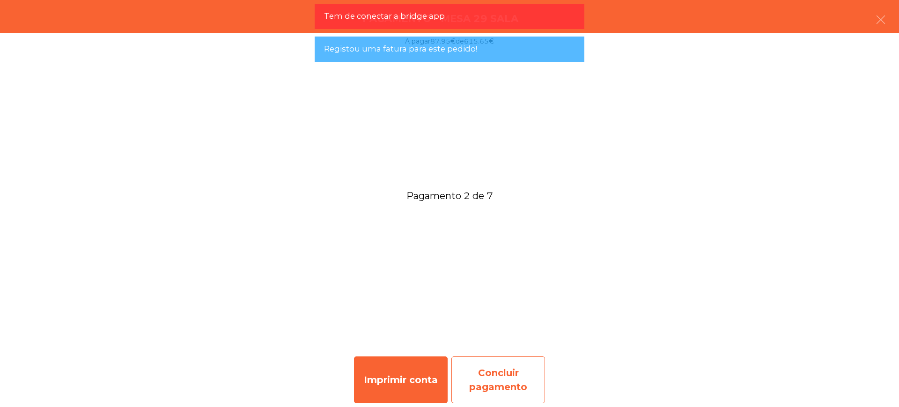
click at [511, 370] on div "Concluir pagamento" at bounding box center [498, 379] width 94 height 47
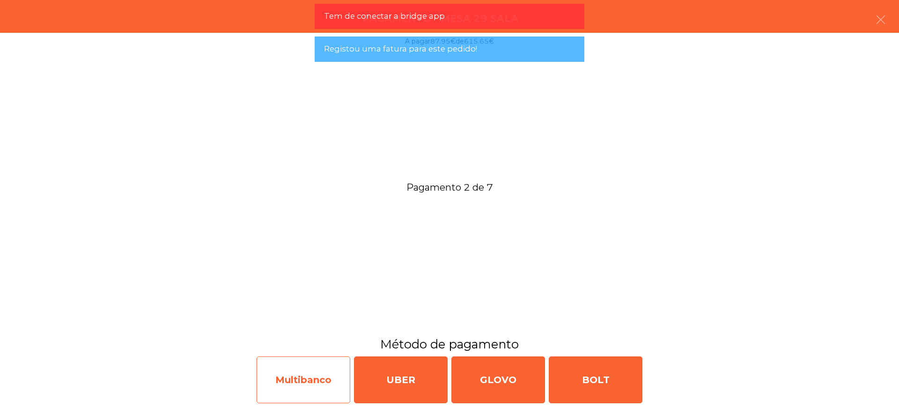
click at [316, 374] on div "Multibanco" at bounding box center [303, 379] width 94 height 47
select select "**"
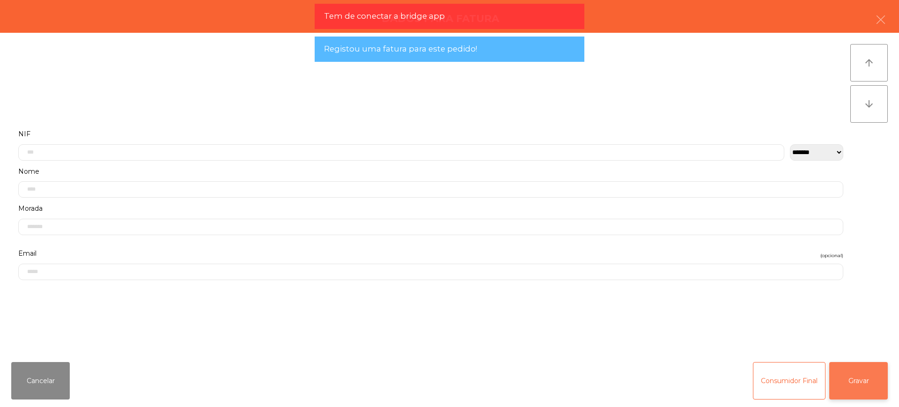
click at [845, 378] on button "Gravar" at bounding box center [858, 380] width 58 height 37
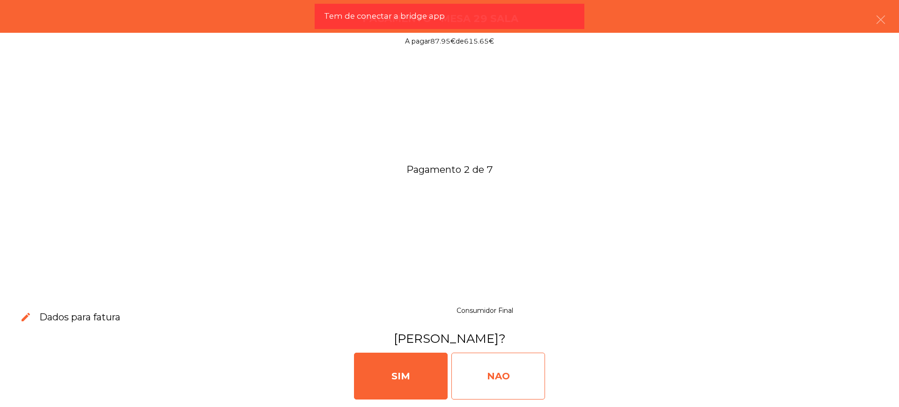
click at [512, 371] on div "NAO" at bounding box center [498, 375] width 94 height 47
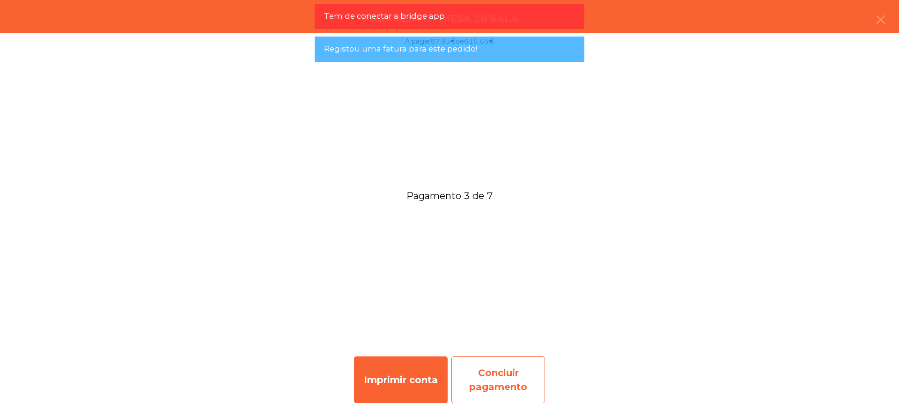
click at [491, 364] on div "Concluir pagamento" at bounding box center [498, 379] width 94 height 47
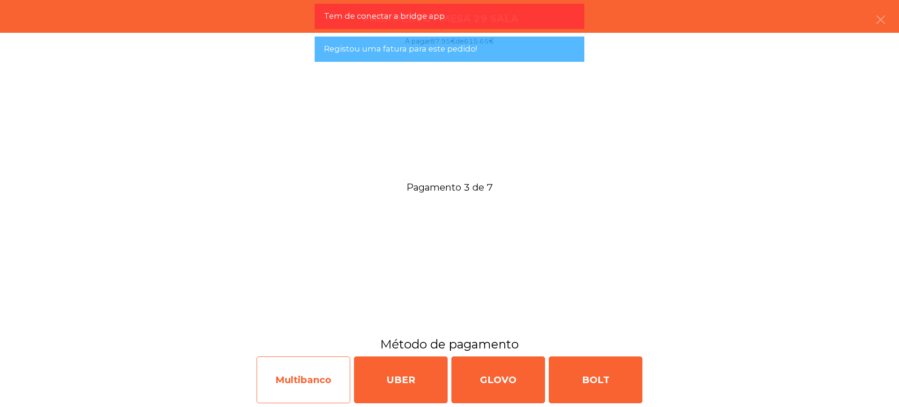
click at [329, 378] on div "Multibanco" at bounding box center [303, 379] width 94 height 47
select select "**"
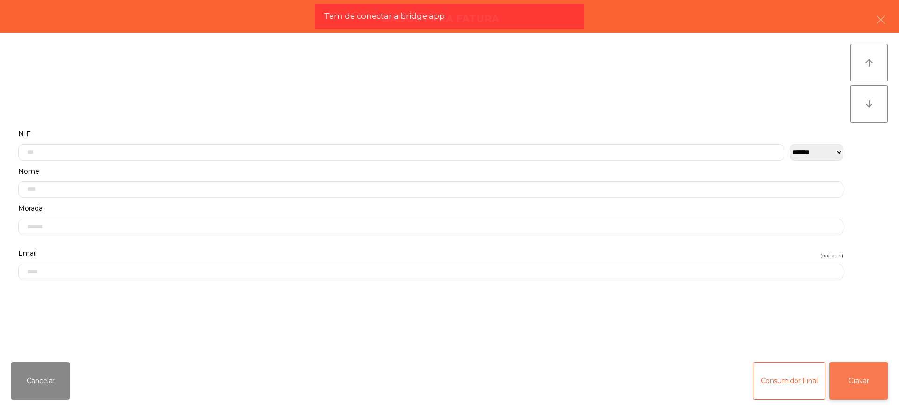
click at [838, 381] on button "Gravar" at bounding box center [858, 380] width 58 height 37
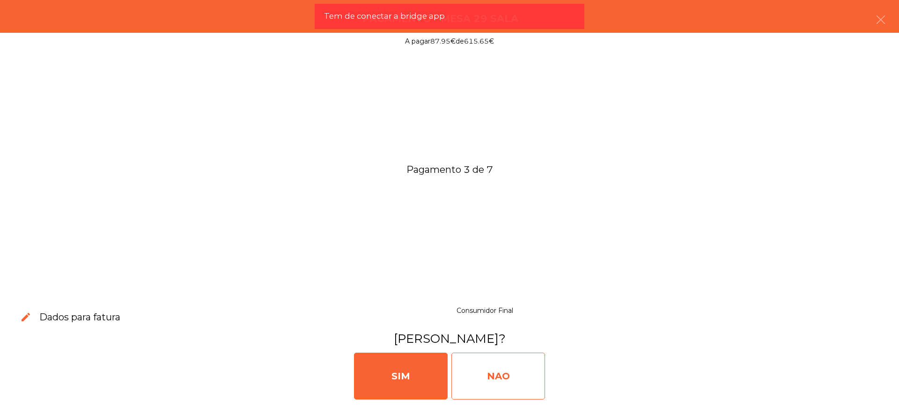
click at [527, 377] on div "NAO" at bounding box center [498, 375] width 94 height 47
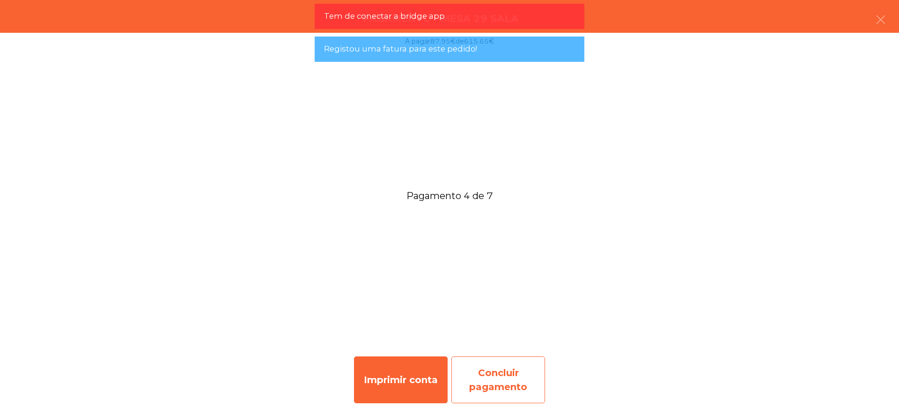
click at [498, 369] on div "Concluir pagamento" at bounding box center [498, 379] width 94 height 47
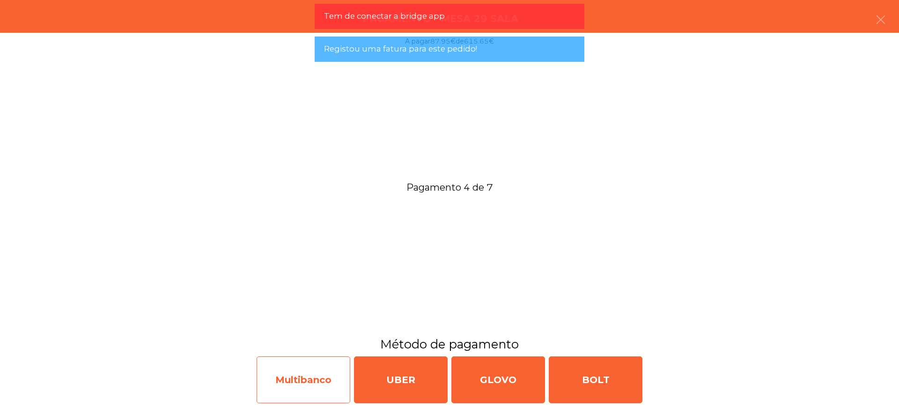
click at [340, 381] on div "Multibanco" at bounding box center [303, 379] width 94 height 47
select select "**"
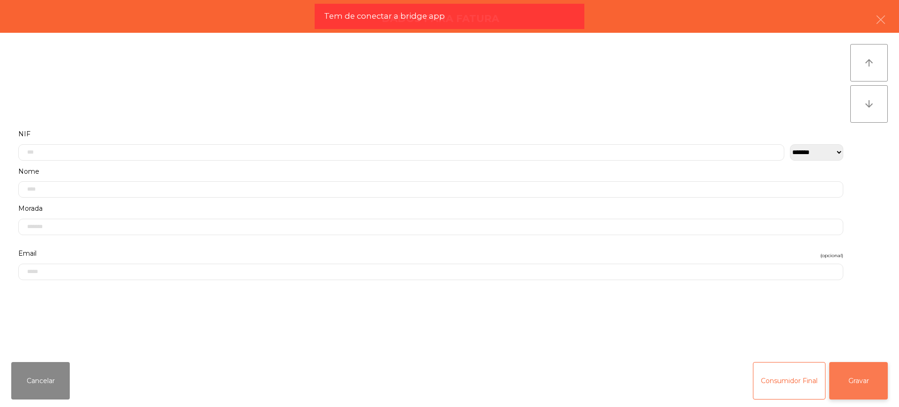
click at [867, 383] on button "Gravar" at bounding box center [858, 380] width 58 height 37
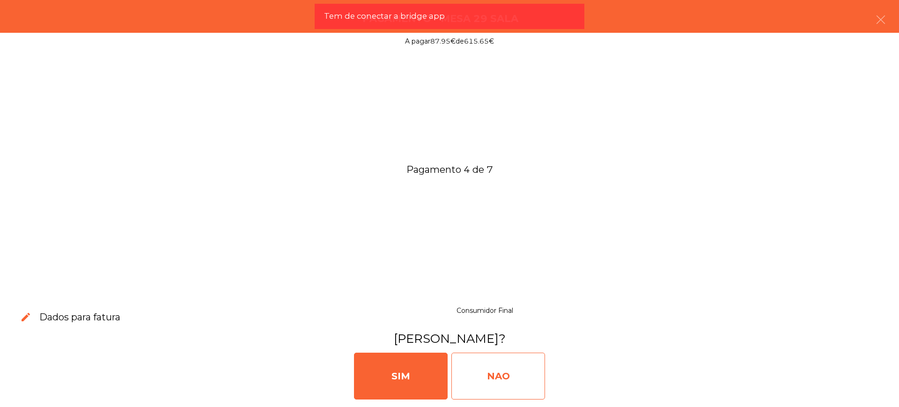
drag, startPoint x: 497, startPoint y: 372, endPoint x: 500, endPoint y: 367, distance: 6.0
click at [496, 371] on div "NAO" at bounding box center [498, 375] width 94 height 47
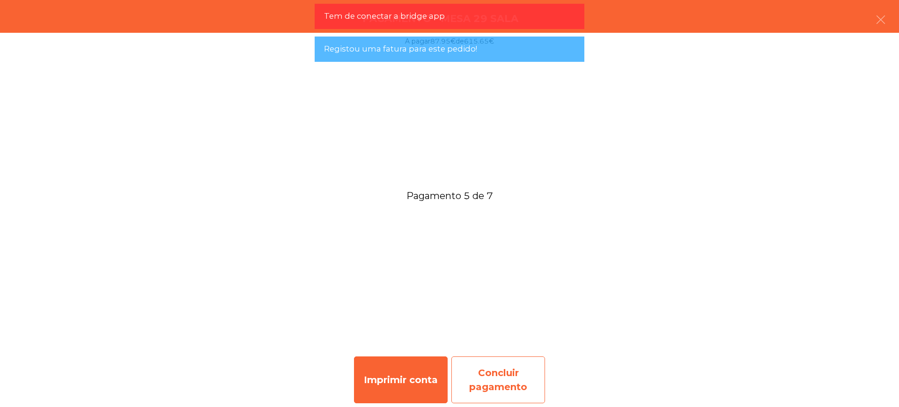
click at [499, 371] on div "Concluir pagamento" at bounding box center [498, 379] width 94 height 47
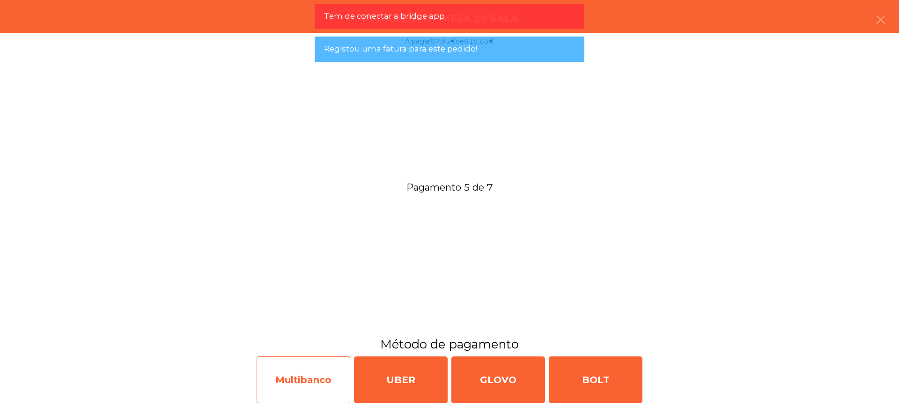
click at [315, 371] on div "Multibanco" at bounding box center [303, 379] width 94 height 47
select select "**"
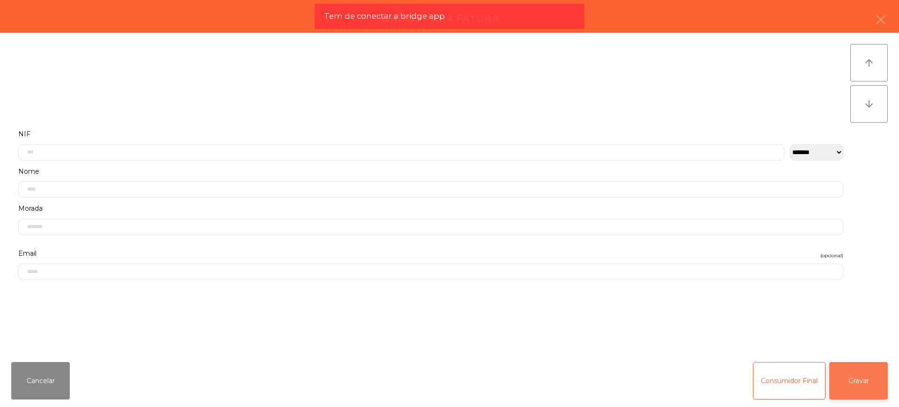
drag, startPoint x: 315, startPoint y: 371, endPoint x: 850, endPoint y: 373, distance: 534.9
click at [850, 373] on button "Gravar" at bounding box center [858, 380] width 58 height 37
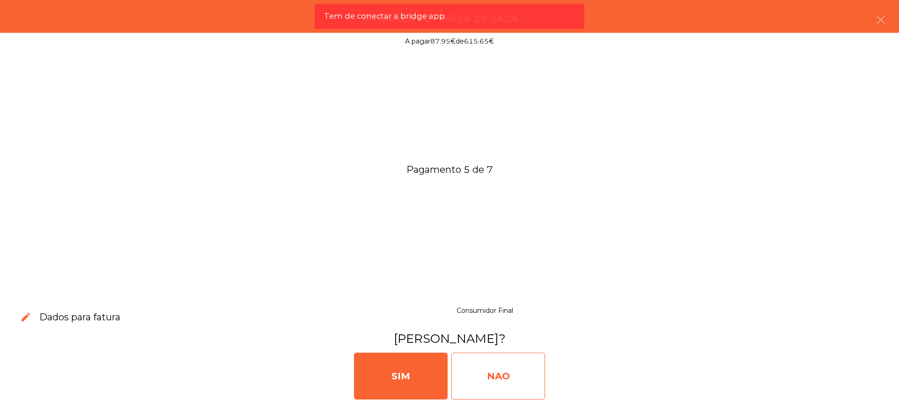
click at [498, 373] on div "NAO" at bounding box center [498, 375] width 94 height 47
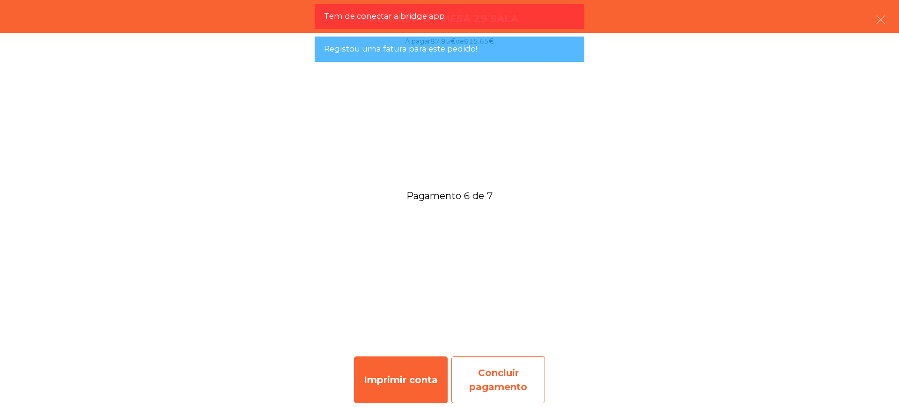
click at [506, 377] on div "Concluir pagamento" at bounding box center [498, 379] width 94 height 47
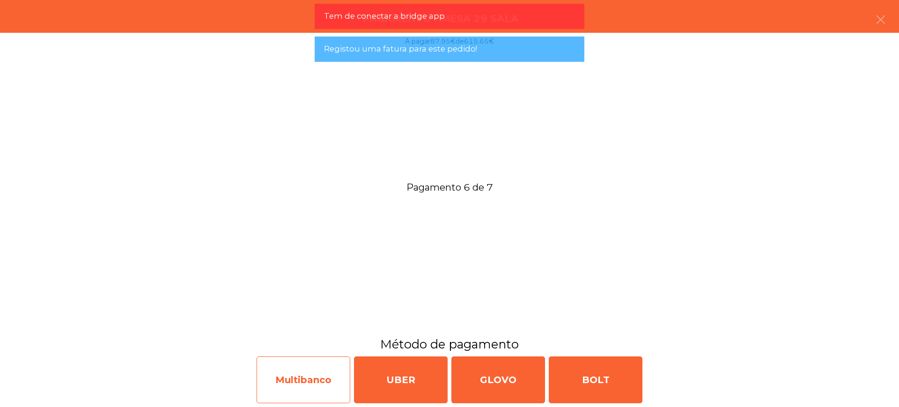
click at [318, 379] on div "Multibanco" at bounding box center [303, 379] width 94 height 47
select select "**"
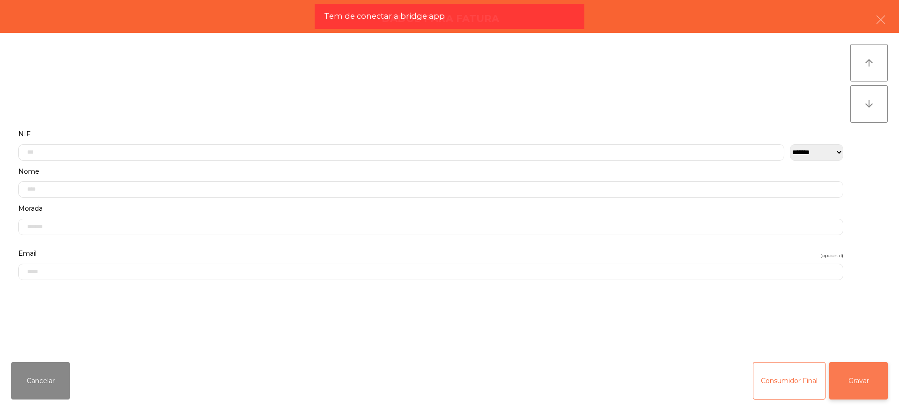
click at [870, 381] on button "Gravar" at bounding box center [858, 380] width 58 height 37
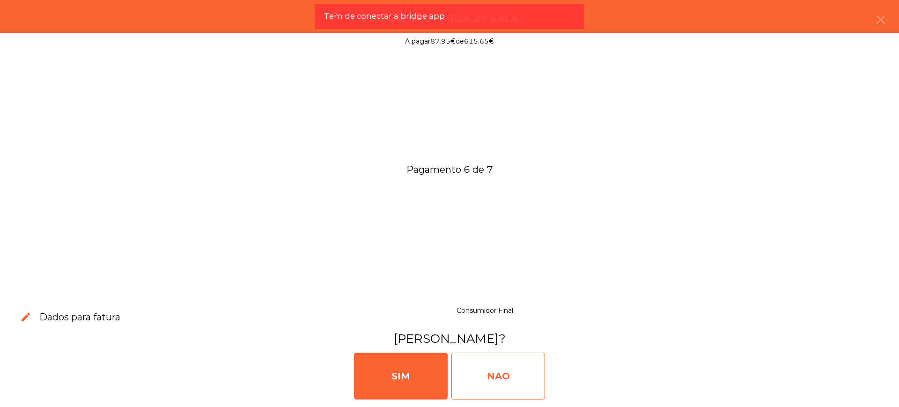
click at [495, 364] on div "NAO" at bounding box center [498, 375] width 94 height 47
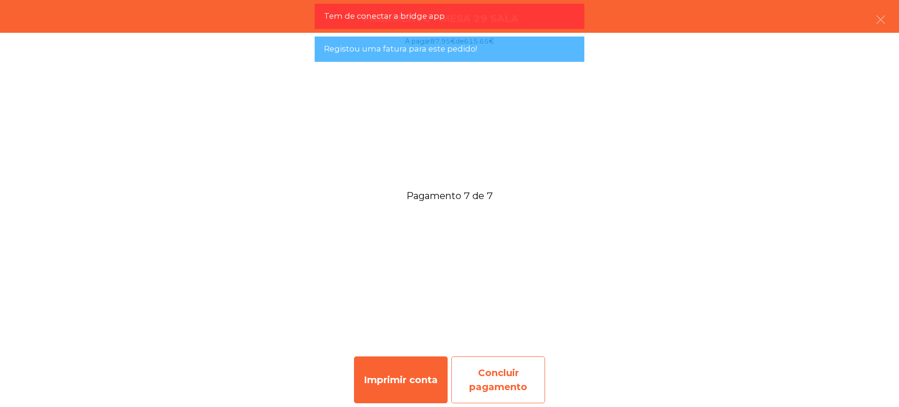
click at [529, 381] on div "Concluir pagamento" at bounding box center [498, 379] width 94 height 47
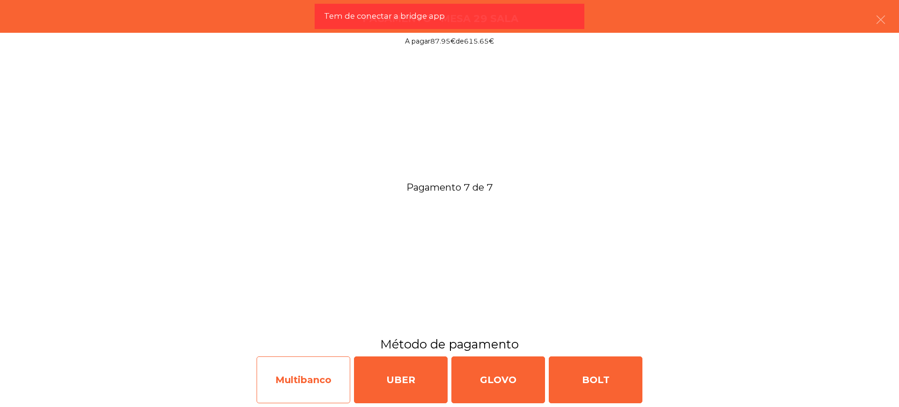
click at [326, 370] on div "Multibanco" at bounding box center [303, 379] width 94 height 47
select select "**"
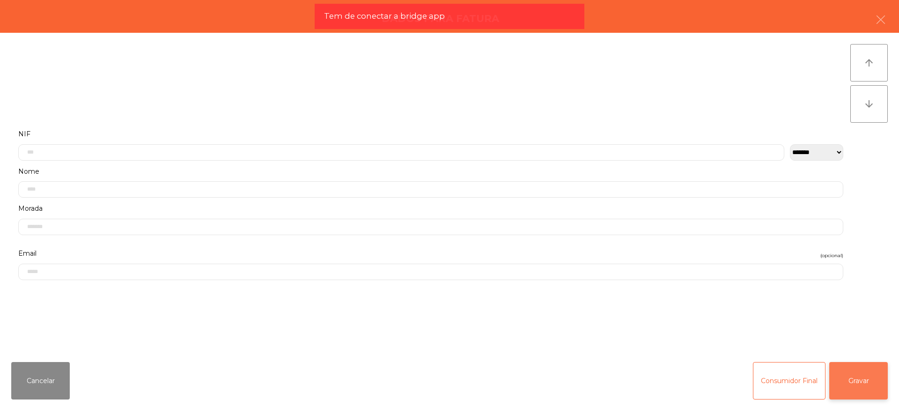
click at [859, 374] on button "Gravar" at bounding box center [858, 380] width 58 height 37
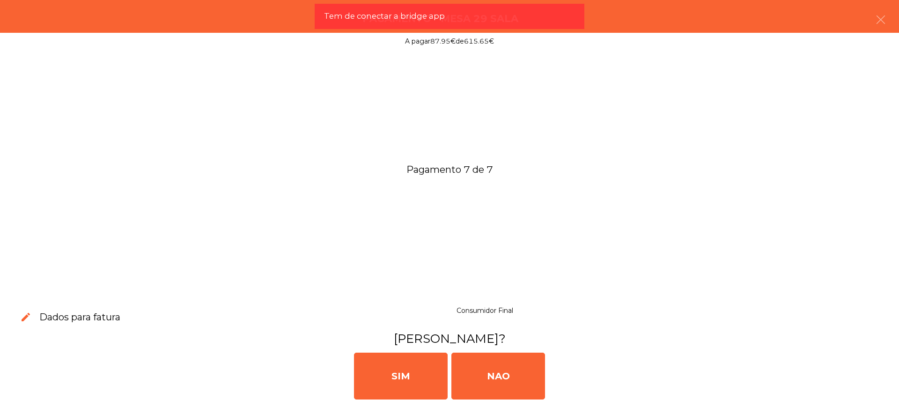
click at [396, 265] on div "Pagamento 7 de 7" at bounding box center [449, 167] width 899 height 235
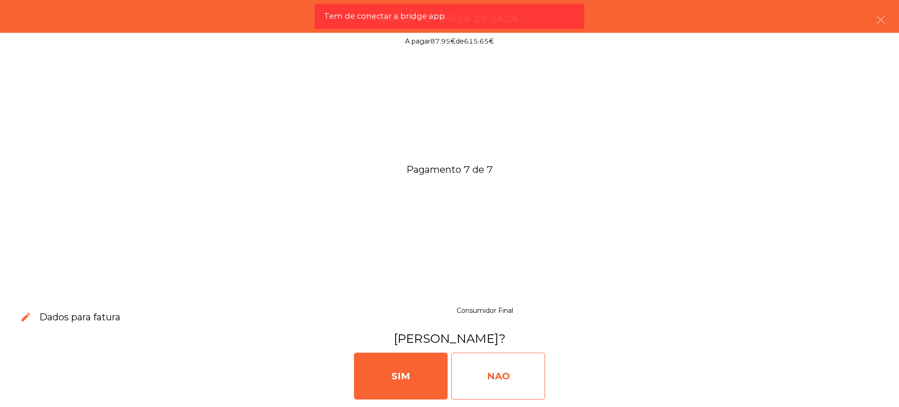
click at [502, 359] on div "NAO" at bounding box center [498, 375] width 94 height 47
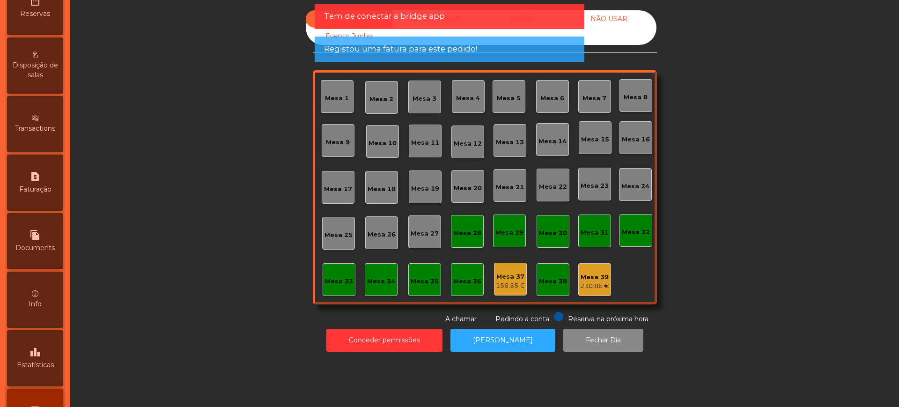
click at [41, 341] on div "leaderboard Estatísticas" at bounding box center [35, 358] width 56 height 56
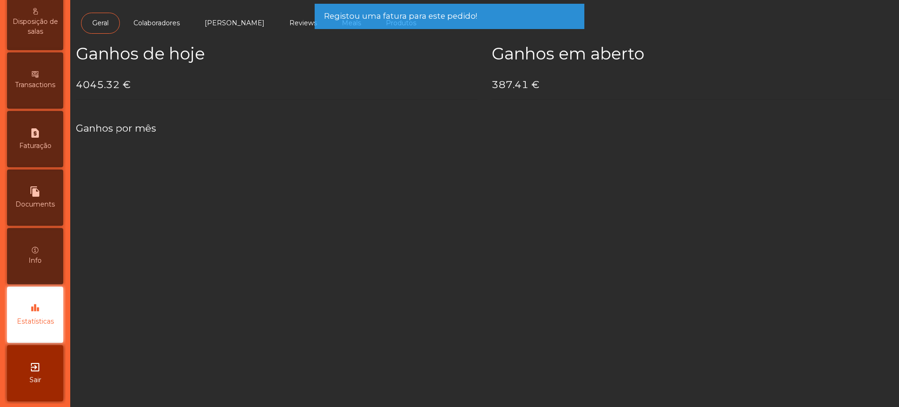
scroll to position [396, 0]
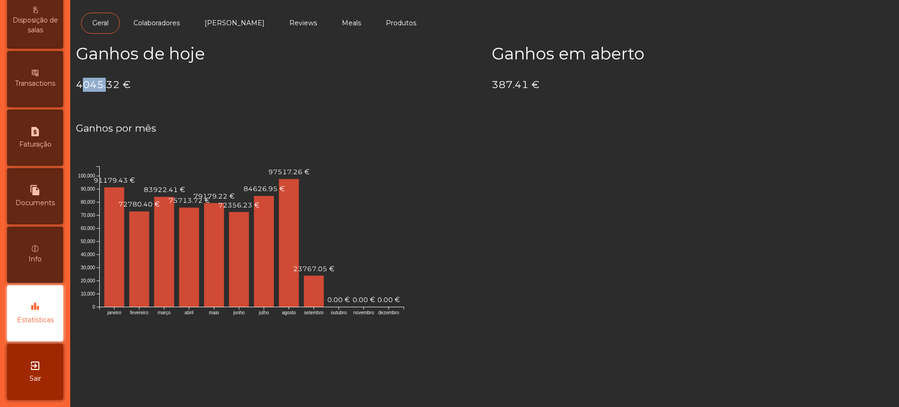
drag, startPoint x: 80, startPoint y: 83, endPoint x: 107, endPoint y: 85, distance: 27.2
click at [107, 85] on h4 "4045.32 €" at bounding box center [277, 85] width 402 height 14
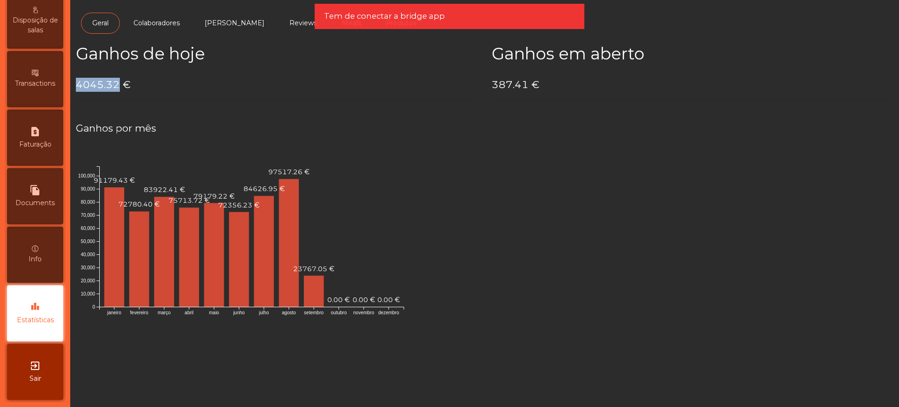
drag, startPoint x: 76, startPoint y: 83, endPoint x: 117, endPoint y: 81, distance: 40.8
click at [117, 81] on h4 "4045.32 €" at bounding box center [277, 85] width 402 height 14
copy h4 "4045.32"
click at [386, 217] on icon "janeiro fevereiro [PERSON_NAME] [PERSON_NAME] julho [PERSON_NAME] setembro outu…" at bounding box center [251, 236] width 351 height 187
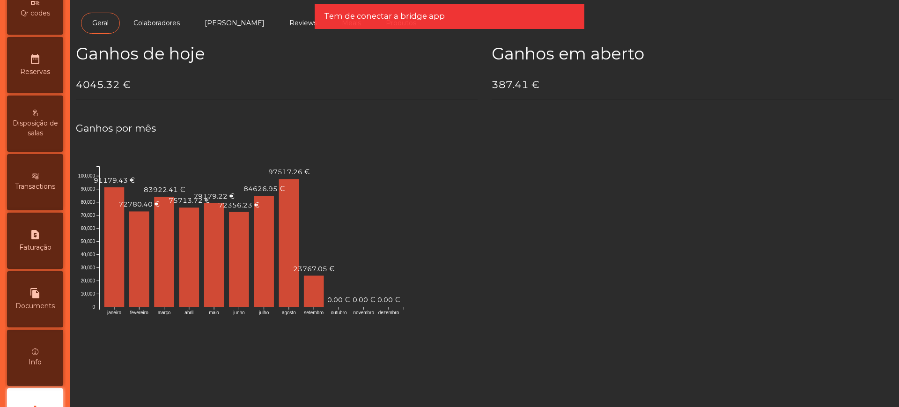
scroll to position [0, 0]
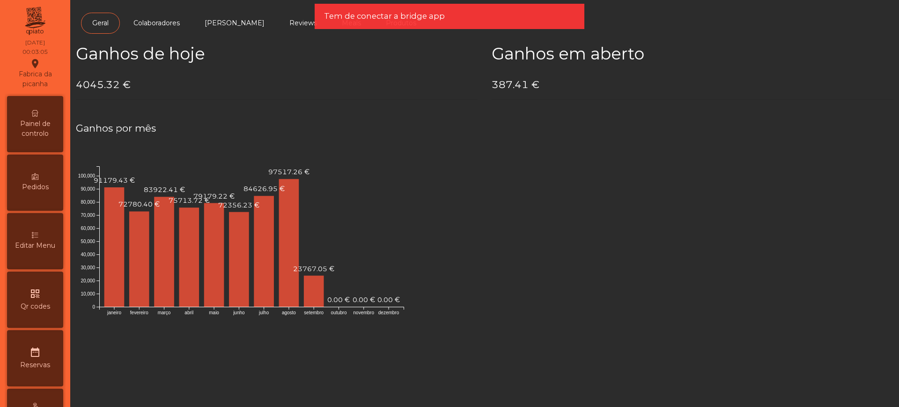
click at [35, 124] on span "Painel de controlo" at bounding box center [34, 129] width 51 height 20
